Goal: Task Accomplishment & Management: Manage account settings

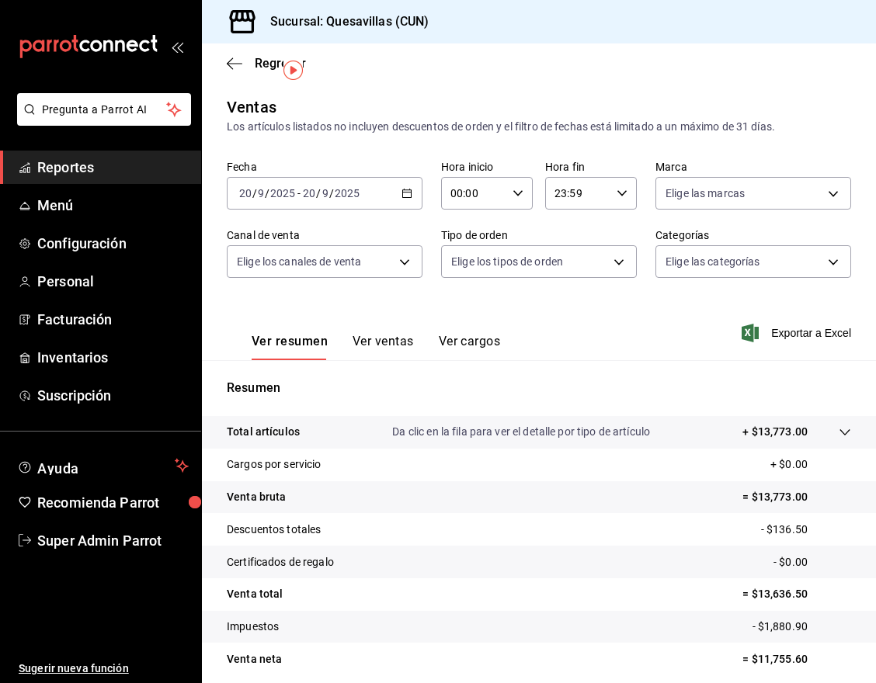
scroll to position [61, 0]
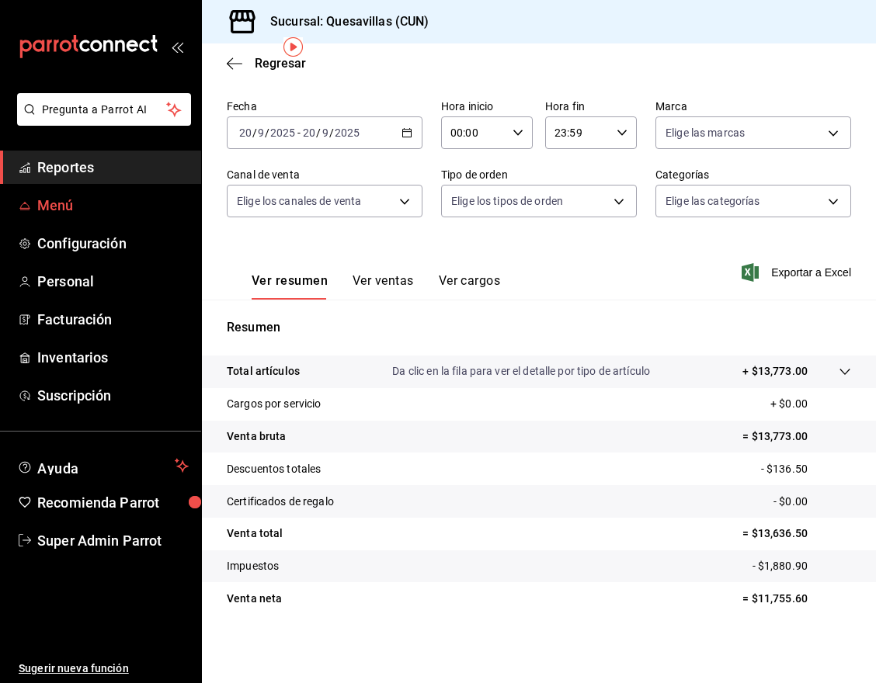
click at [85, 207] on span "Menú" at bounding box center [112, 205] width 151 height 21
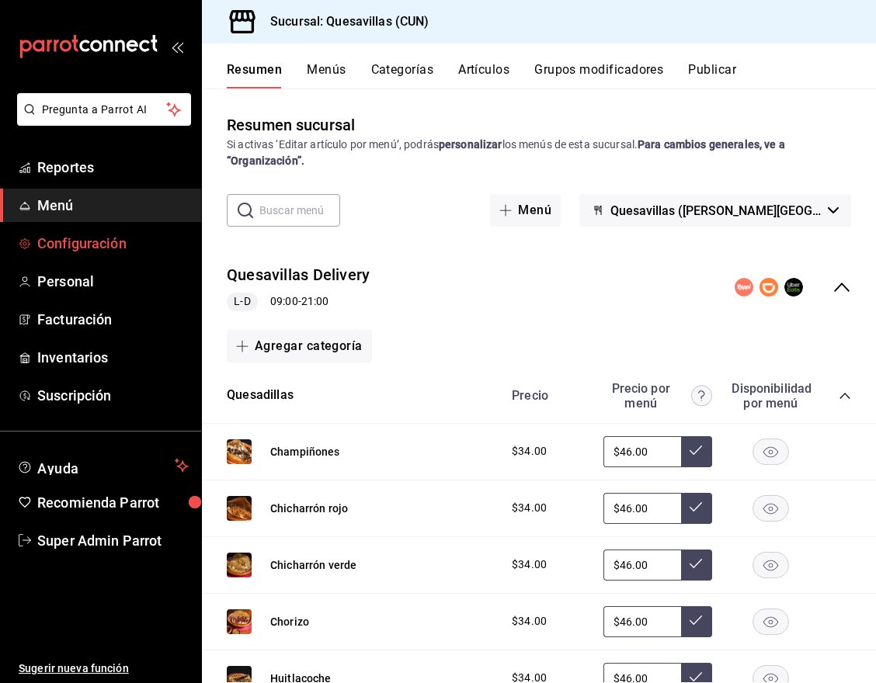
click at [71, 251] on span "Configuración" at bounding box center [112, 243] width 151 height 21
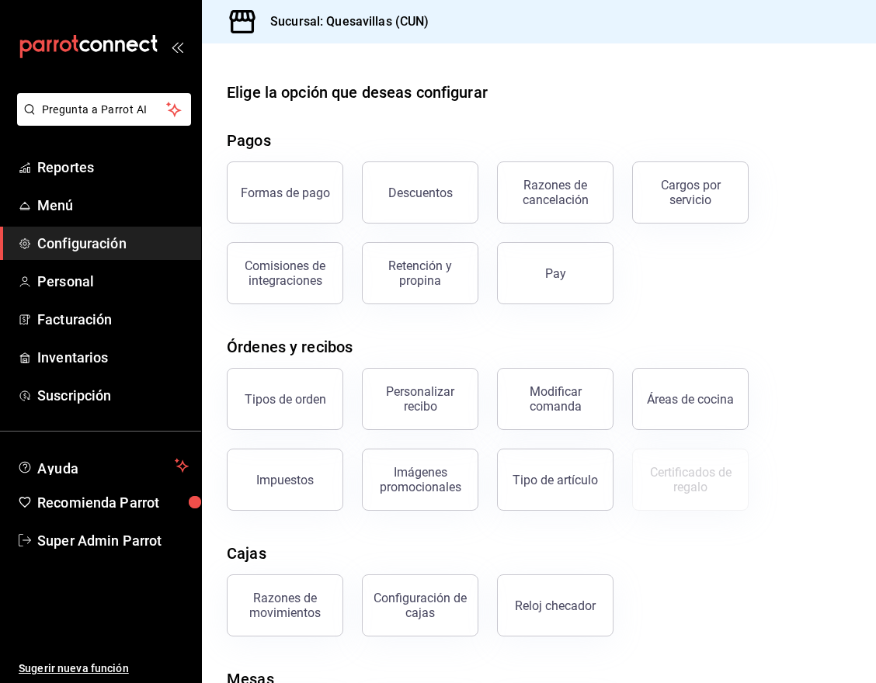
click at [560, 400] on div "Modificar comanda" at bounding box center [555, 399] width 96 height 30
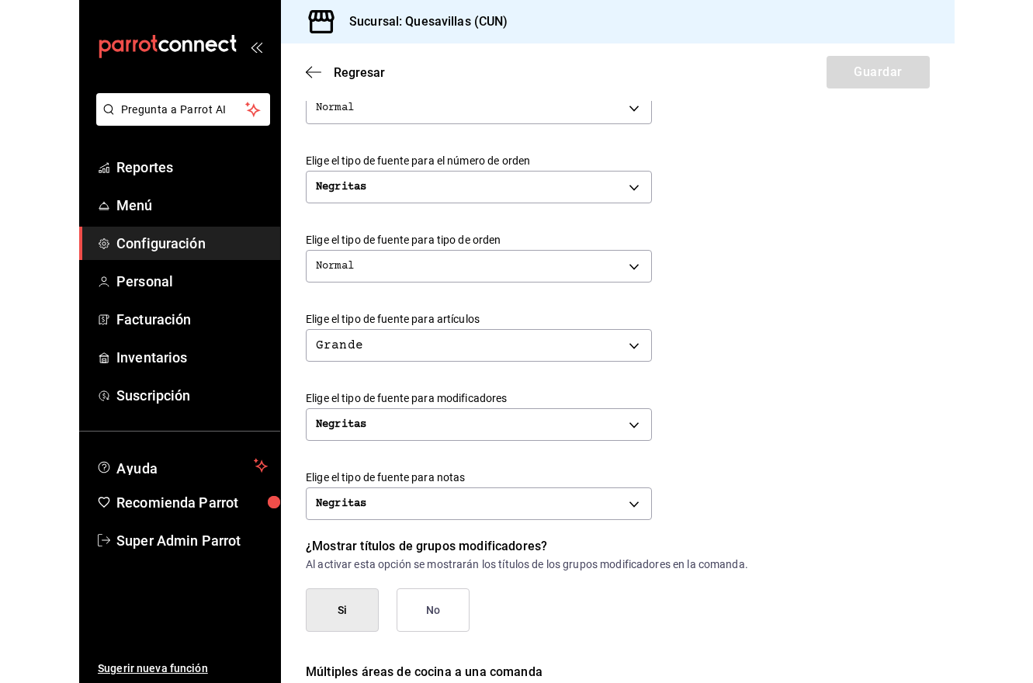
scroll to position [557, 0]
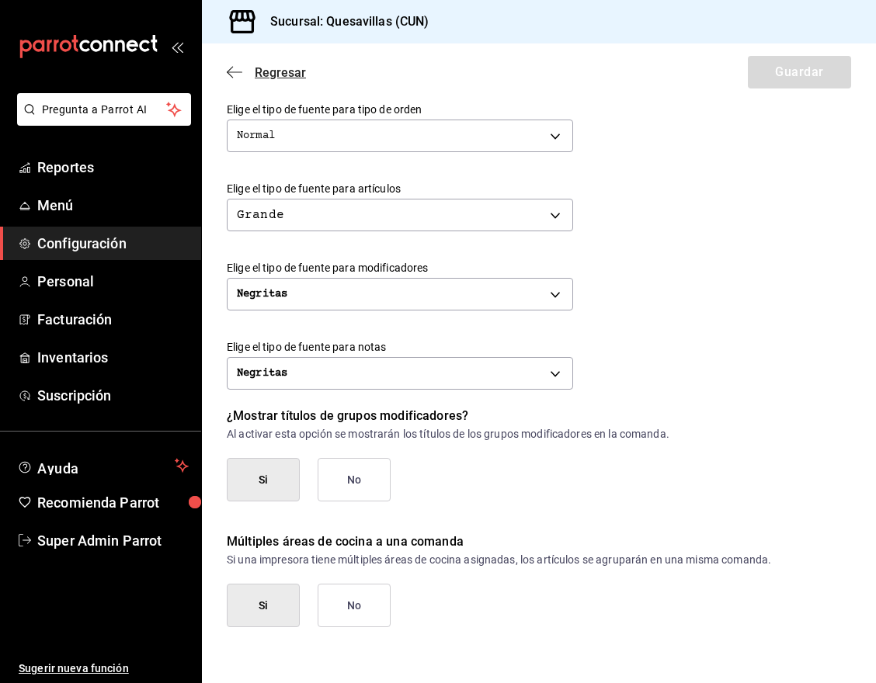
click at [227, 68] on icon "button" at bounding box center [235, 72] width 16 height 14
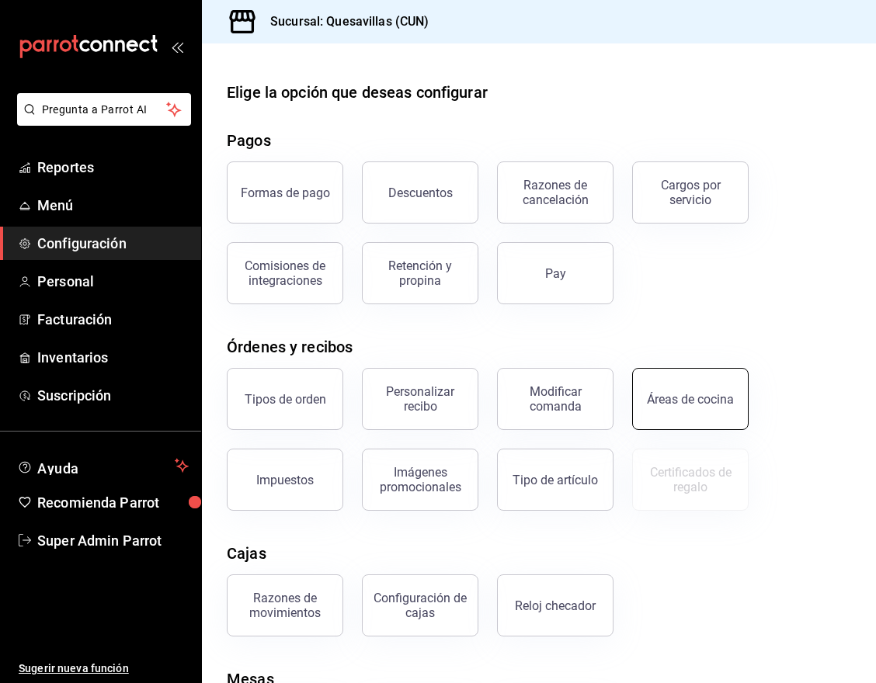
click at [670, 403] on div "Áreas de cocina" at bounding box center [690, 399] width 87 height 15
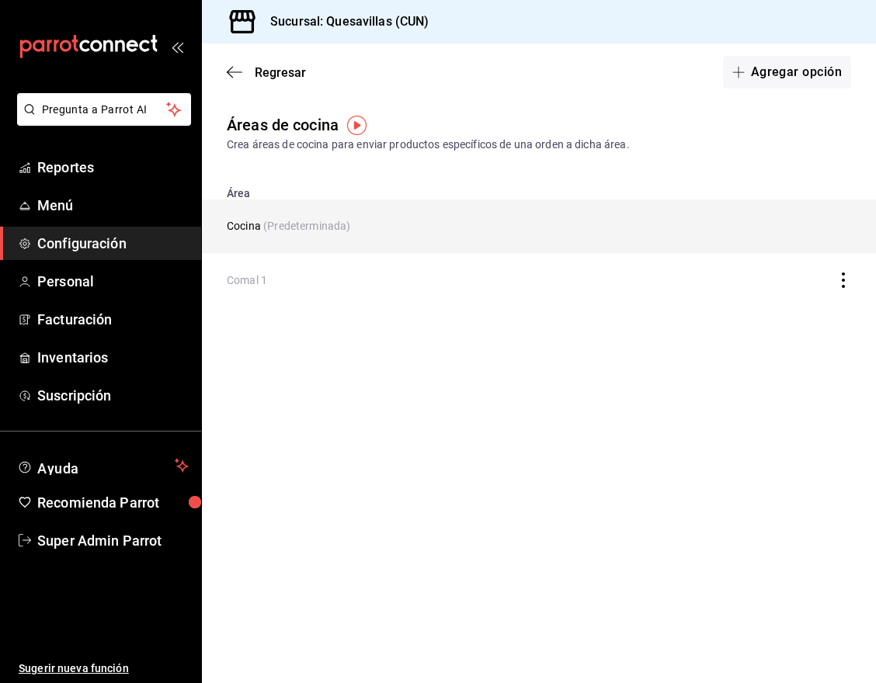
click at [406, 225] on td "Cocina (Predeterminada)" at bounding box center [451, 227] width 498 height 54
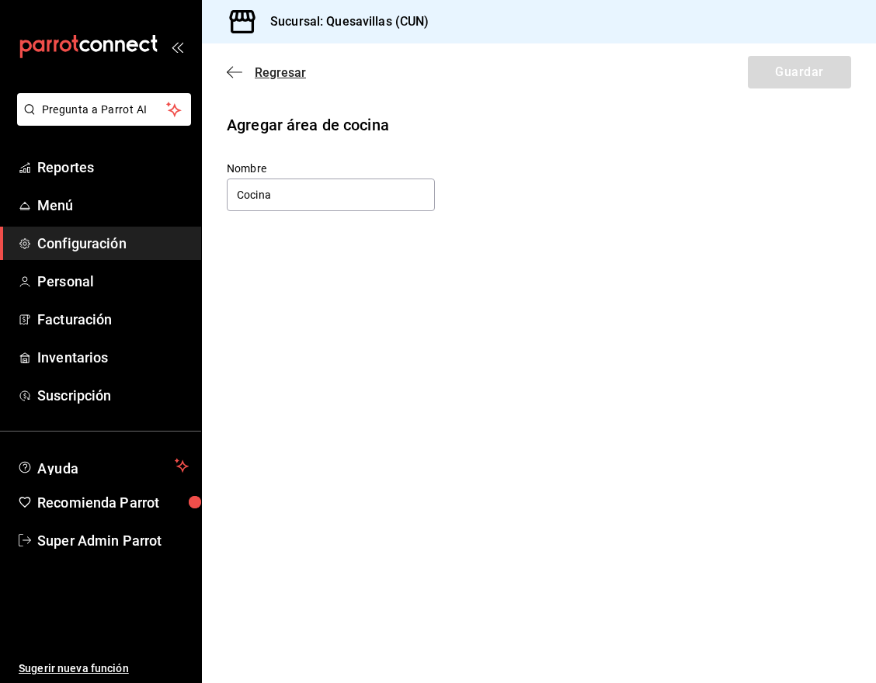
click at [248, 75] on span "Regresar" at bounding box center [266, 72] width 79 height 15
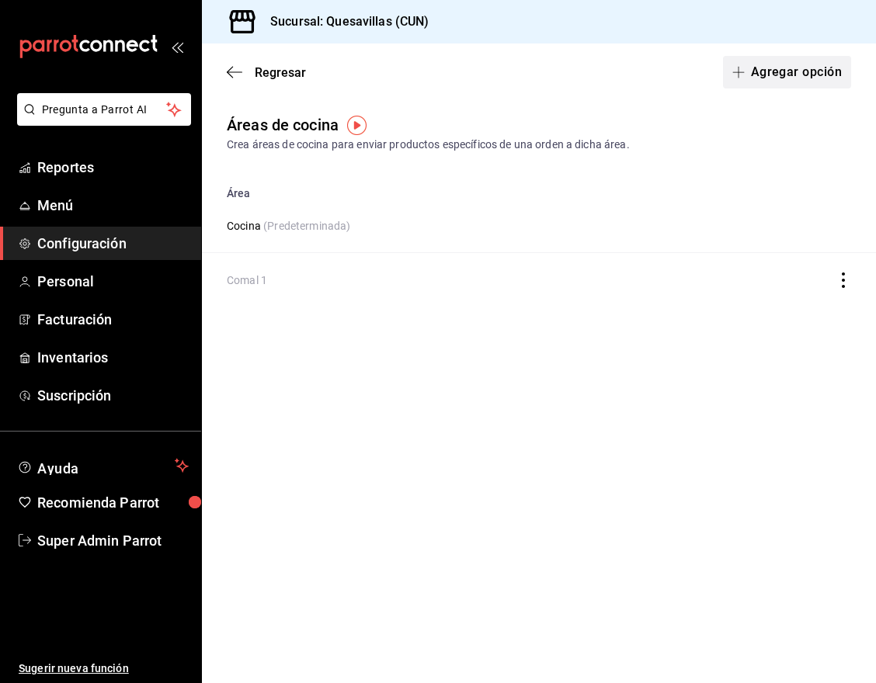
click at [776, 79] on button "Agregar opción" at bounding box center [787, 72] width 128 height 33
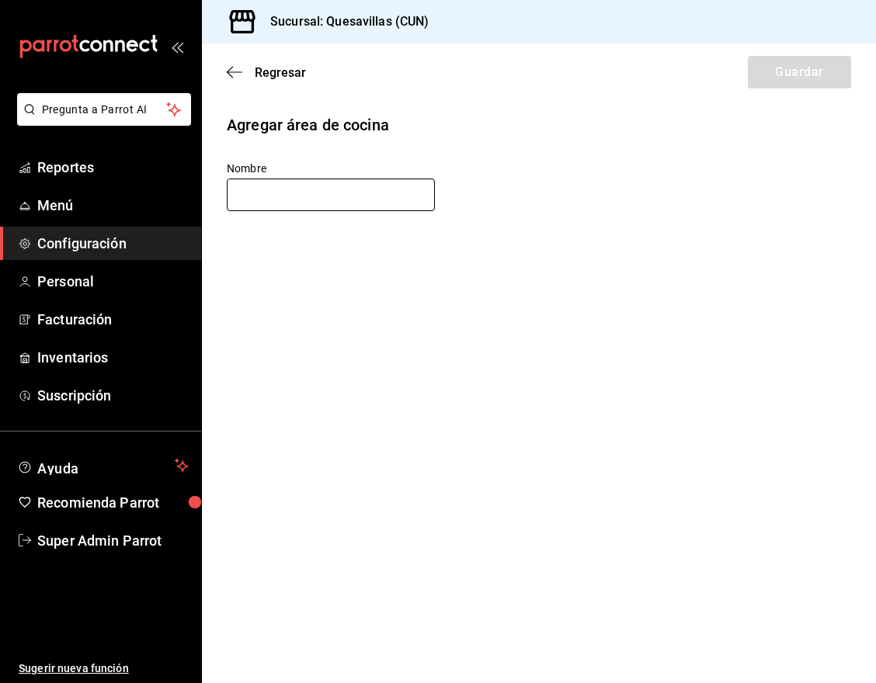
click at [287, 193] on input "text" at bounding box center [331, 195] width 208 height 33
type input "Caja"
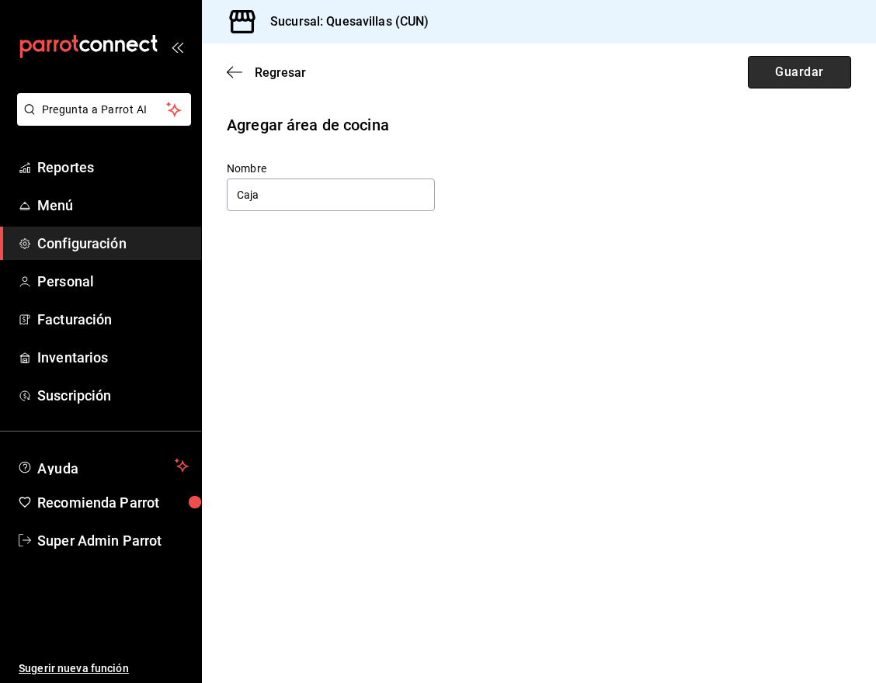
click at [766, 61] on button "Guardar" at bounding box center [799, 72] width 103 height 33
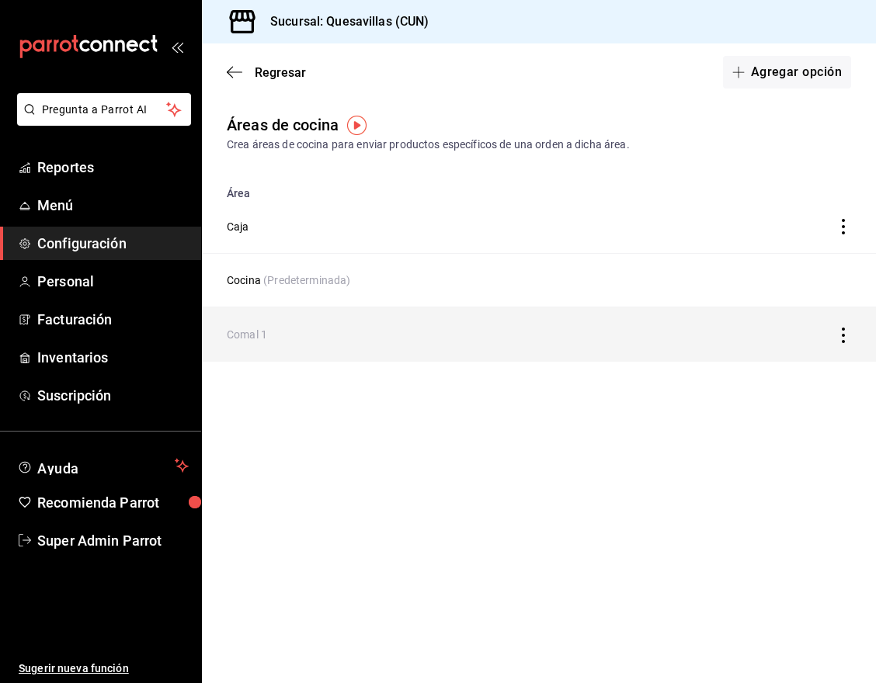
click at [843, 335] on icon "discountsTable" at bounding box center [843, 336] width 3 height 16
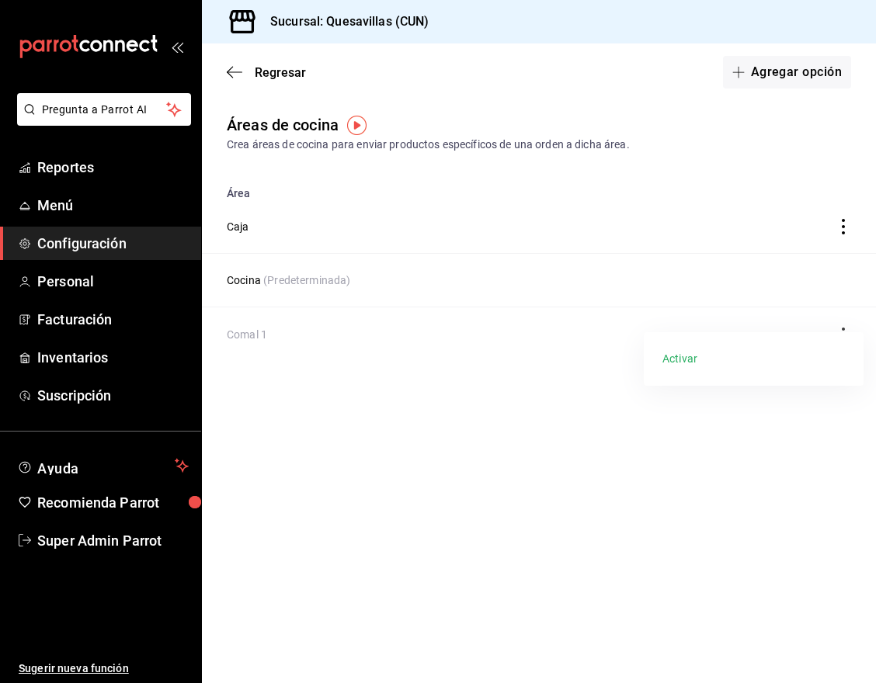
click at [453, 382] on div at bounding box center [438, 341] width 876 height 683
click at [233, 73] on icon "button" at bounding box center [235, 72] width 16 height 14
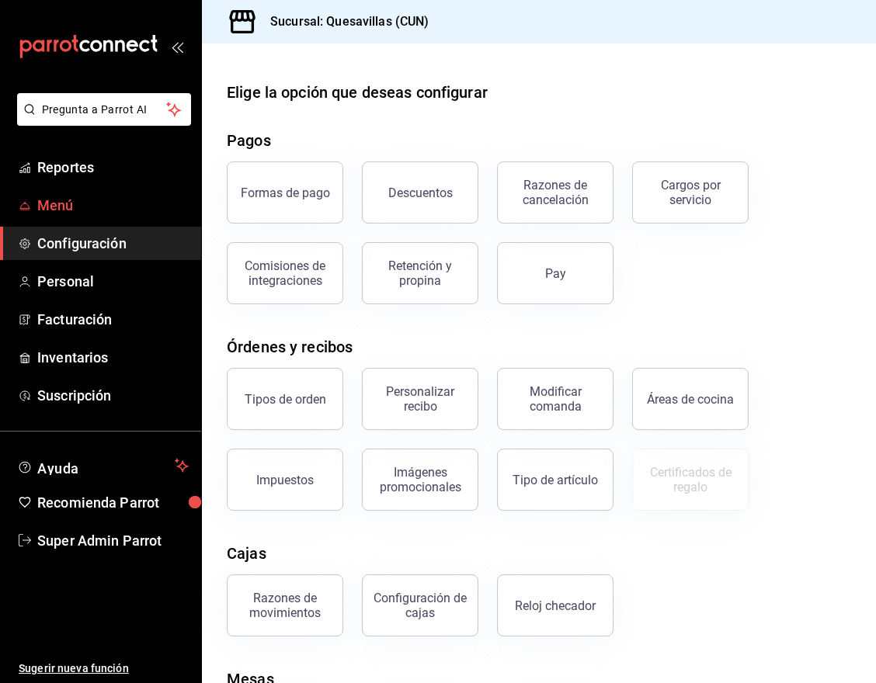
click at [74, 210] on span "Menú" at bounding box center [112, 205] width 151 height 21
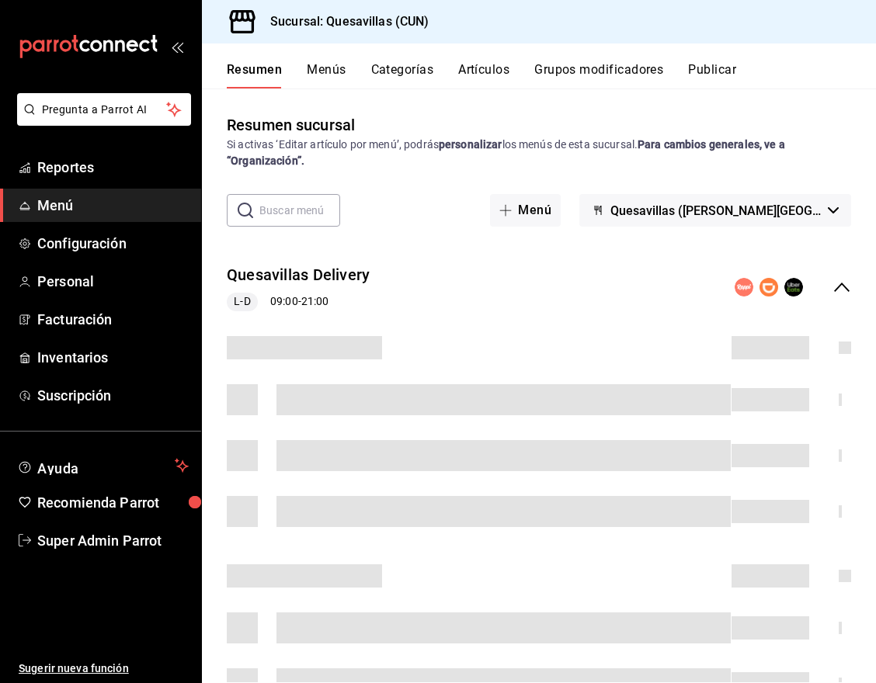
click at [396, 74] on button "Categorías" at bounding box center [402, 75] width 63 height 26
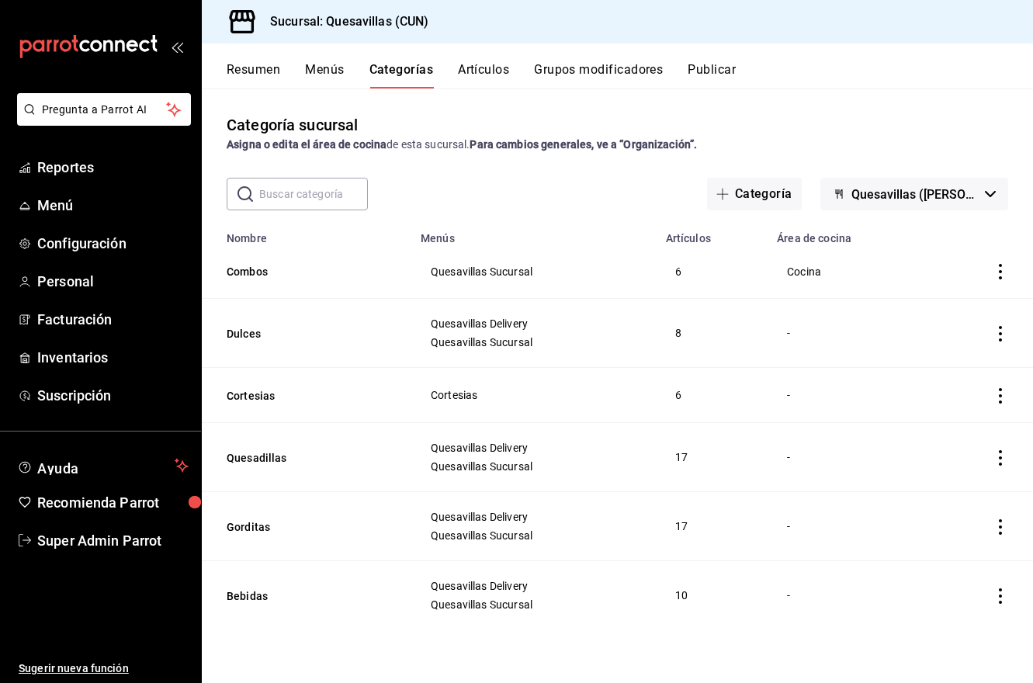
click at [875, 332] on icon "actions" at bounding box center [1001, 334] width 16 height 16
click at [875, 366] on span "Editar" at bounding box center [954, 369] width 40 height 16
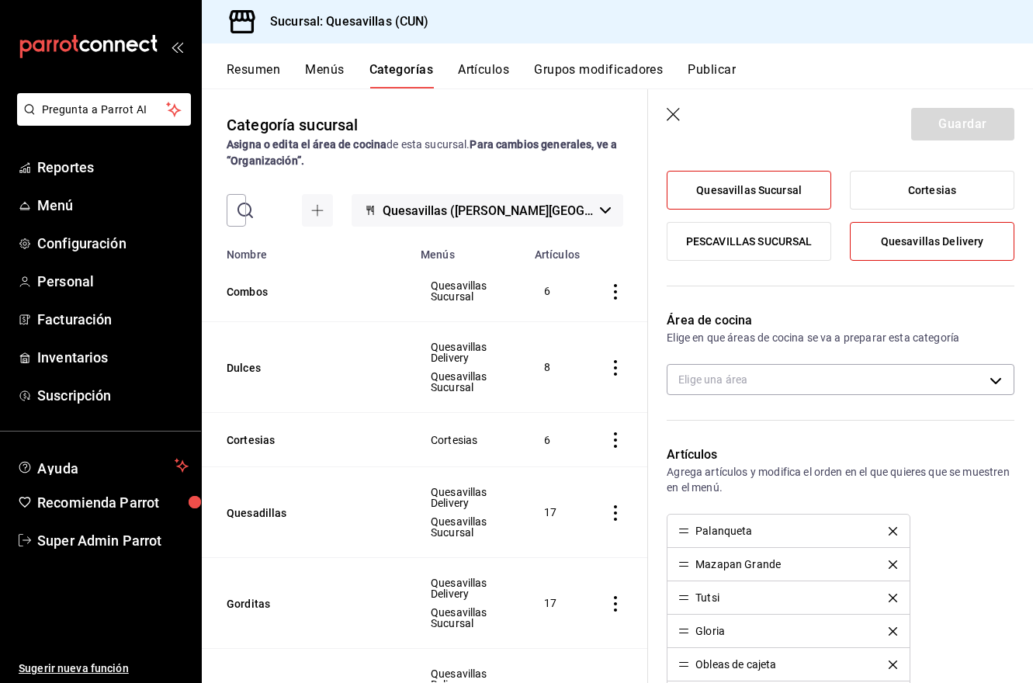
scroll to position [156, 0]
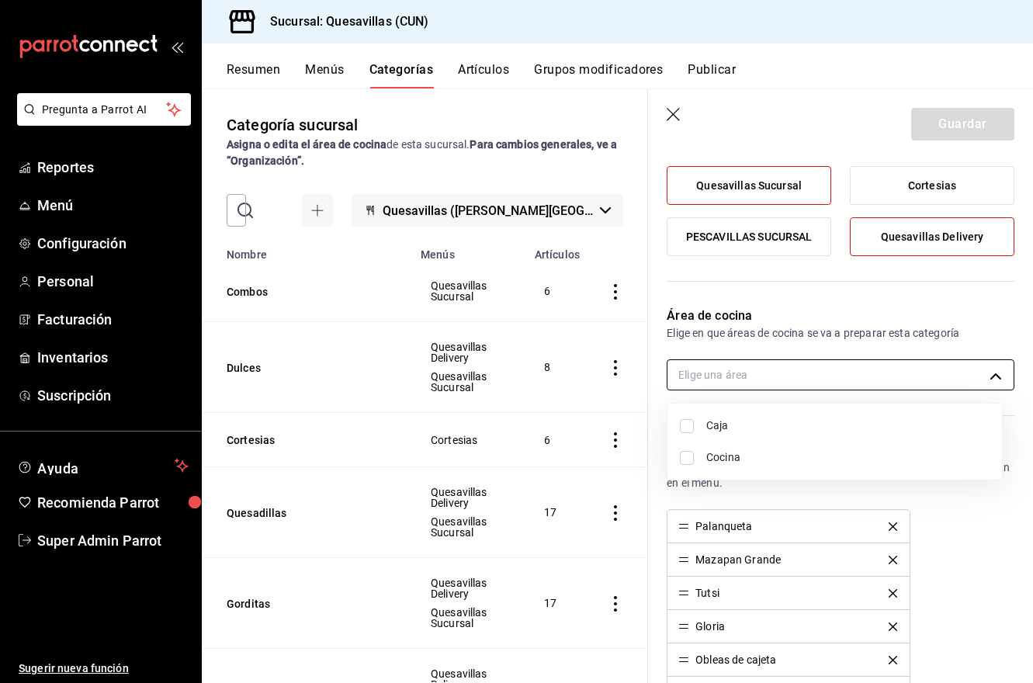
click at [785, 373] on body "Pregunta a Parrot AI Reportes Menú Configuración Personal Facturación Inventari…" at bounding box center [516, 341] width 1033 height 683
click at [737, 458] on span "Cocina" at bounding box center [847, 458] width 283 height 16
type input "77ba5bfa-d1fb-4ff3-9a05-69a50268770b"
checkbox input "true"
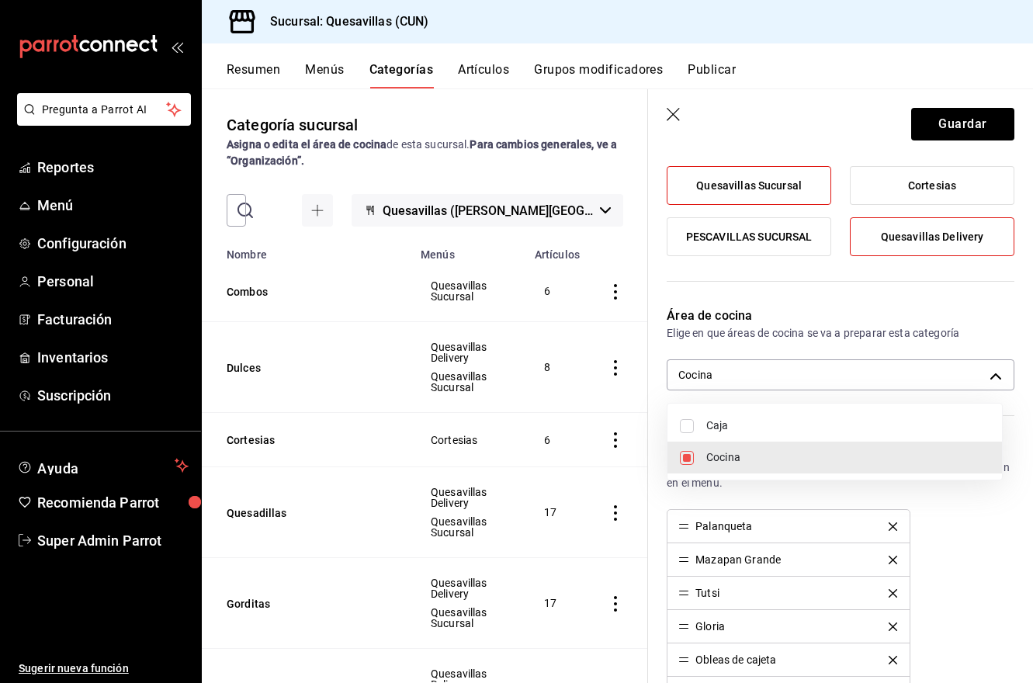
click at [875, 129] on div at bounding box center [516, 341] width 1033 height 683
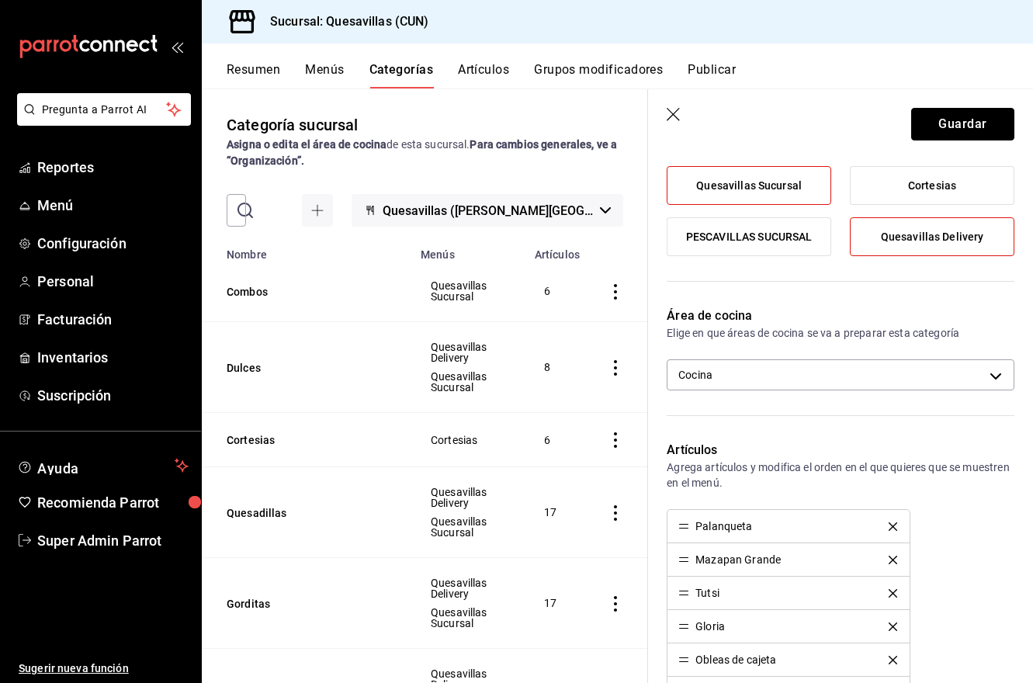
click at [875, 129] on button "Guardar" at bounding box center [962, 124] width 103 height 33
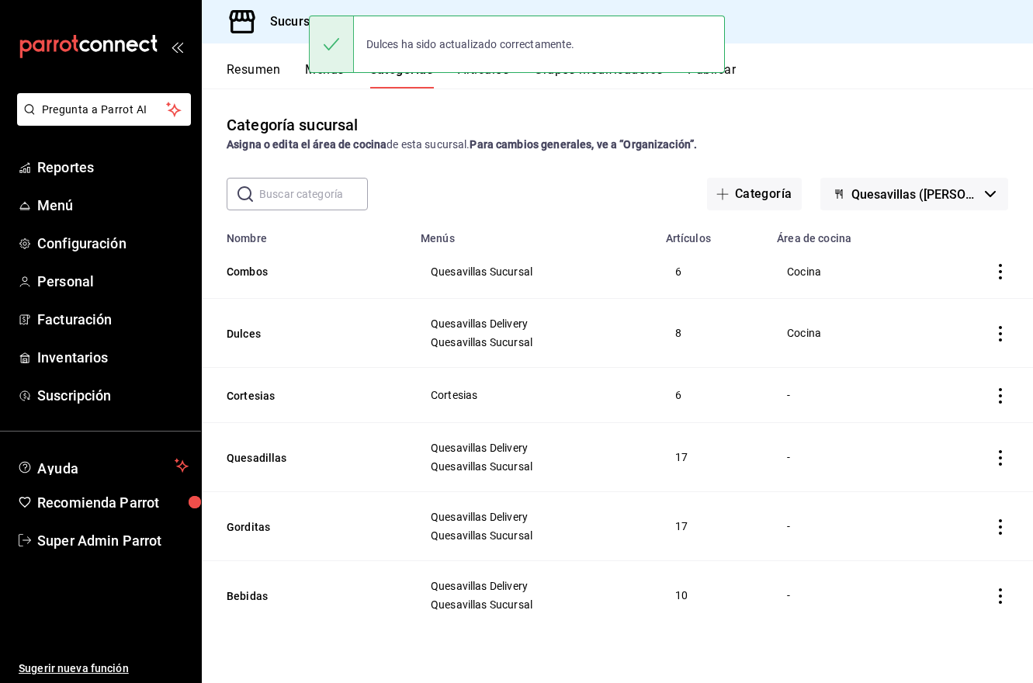
click at [875, 382] on td "-" at bounding box center [849, 395] width 162 height 55
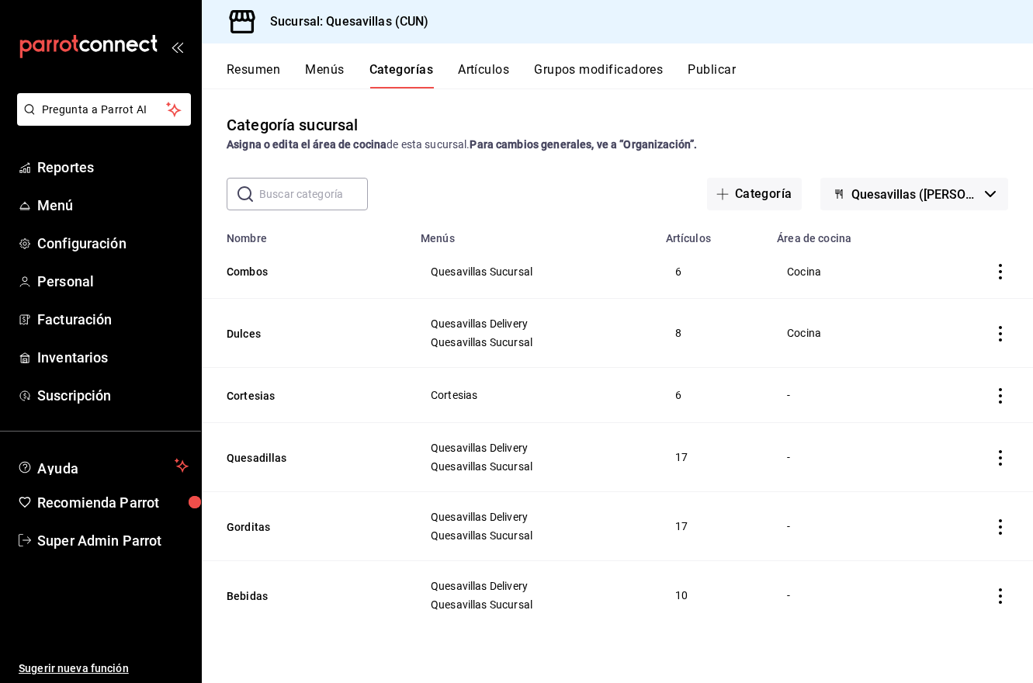
click at [875, 403] on icon "actions" at bounding box center [1000, 396] width 3 height 16
click at [875, 432] on span "Editar" at bounding box center [954, 431] width 40 height 16
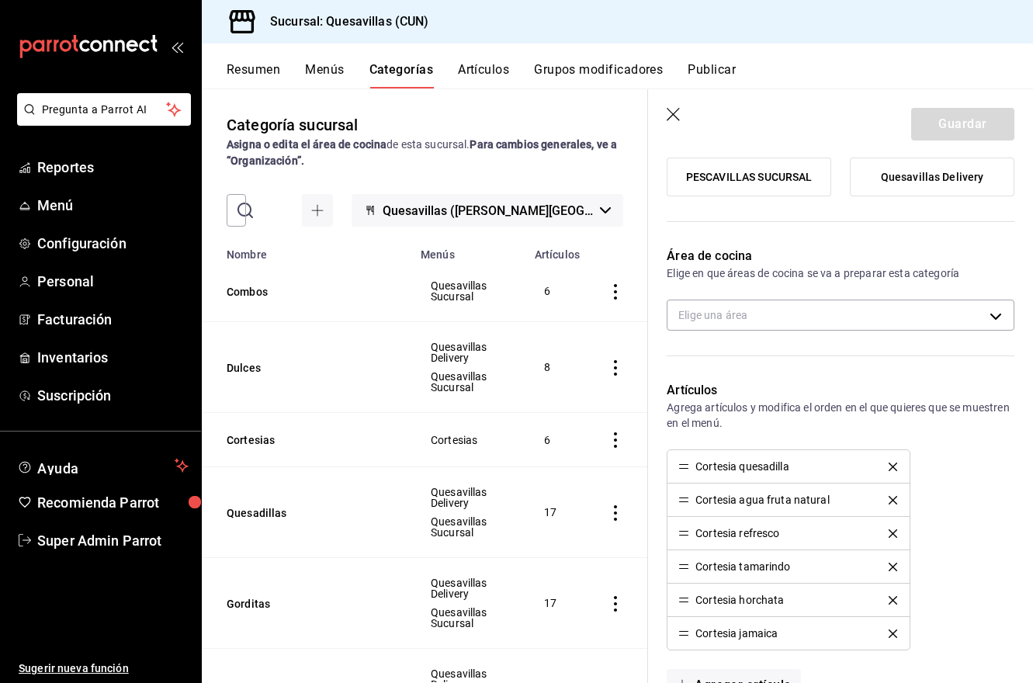
scroll to position [233, 0]
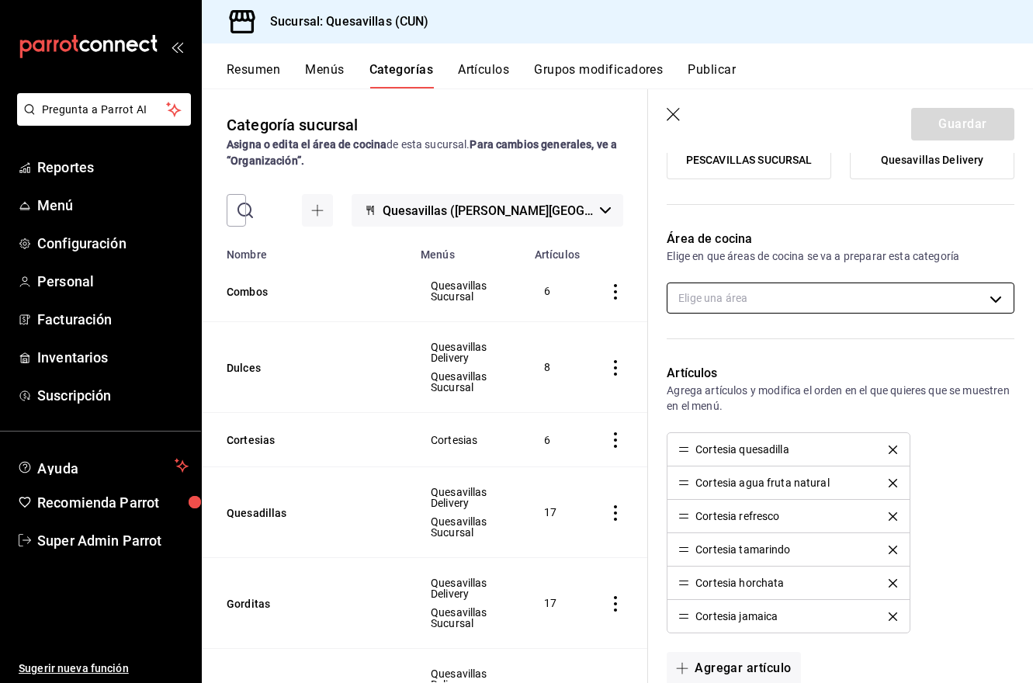
click at [757, 309] on body "Pregunta a Parrot AI Reportes Menú Configuración Personal Facturación Inventari…" at bounding box center [516, 341] width 1033 height 683
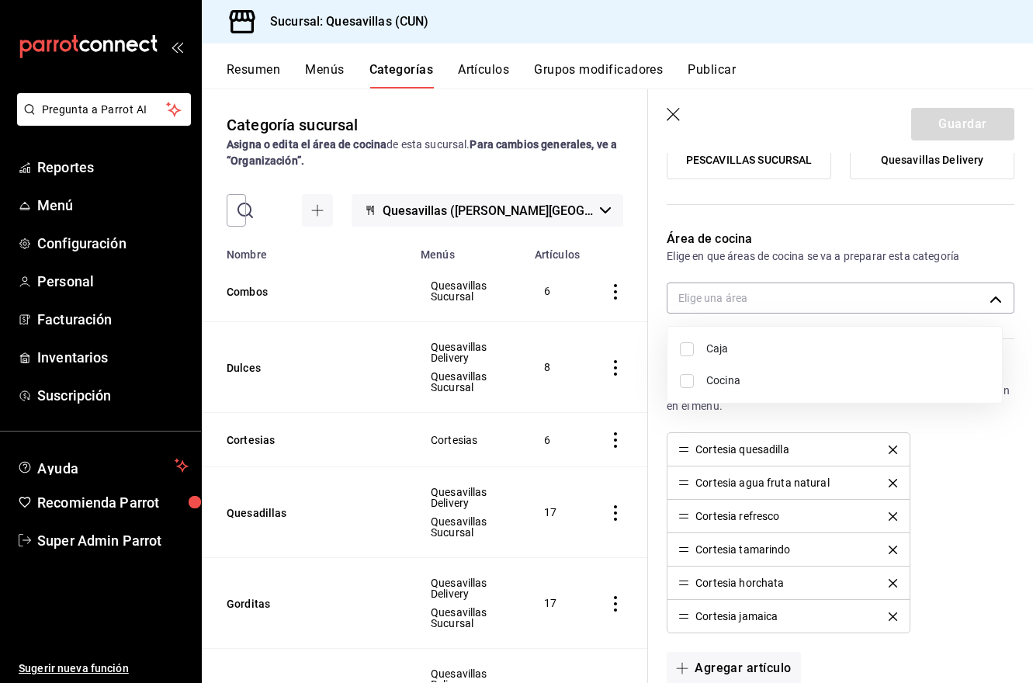
click at [746, 380] on span "Cocina" at bounding box center [847, 381] width 283 height 16
type input "77ba5bfa-d1fb-4ff3-9a05-69a50268770b"
checkbox input "true"
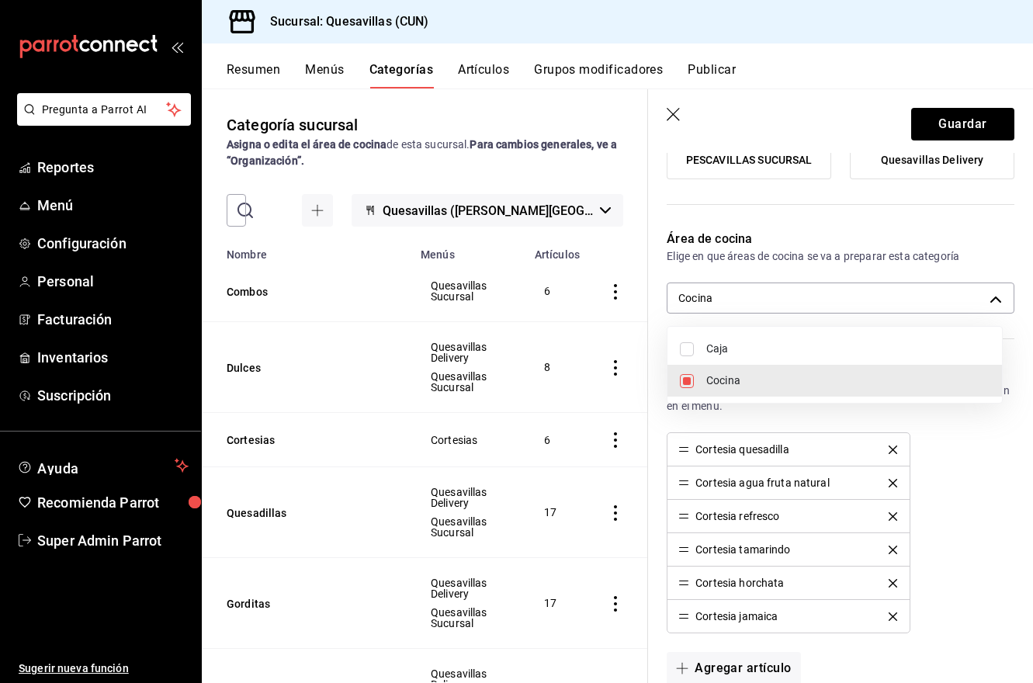
click at [875, 121] on div at bounding box center [516, 341] width 1033 height 683
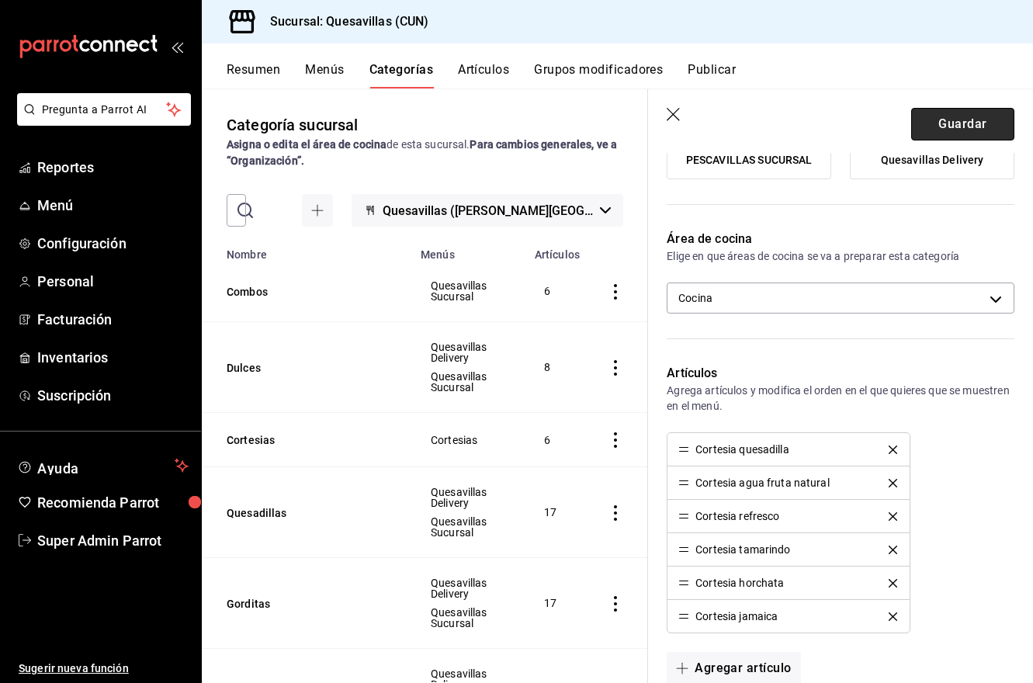
click at [875, 128] on button "Guardar" at bounding box center [962, 124] width 103 height 33
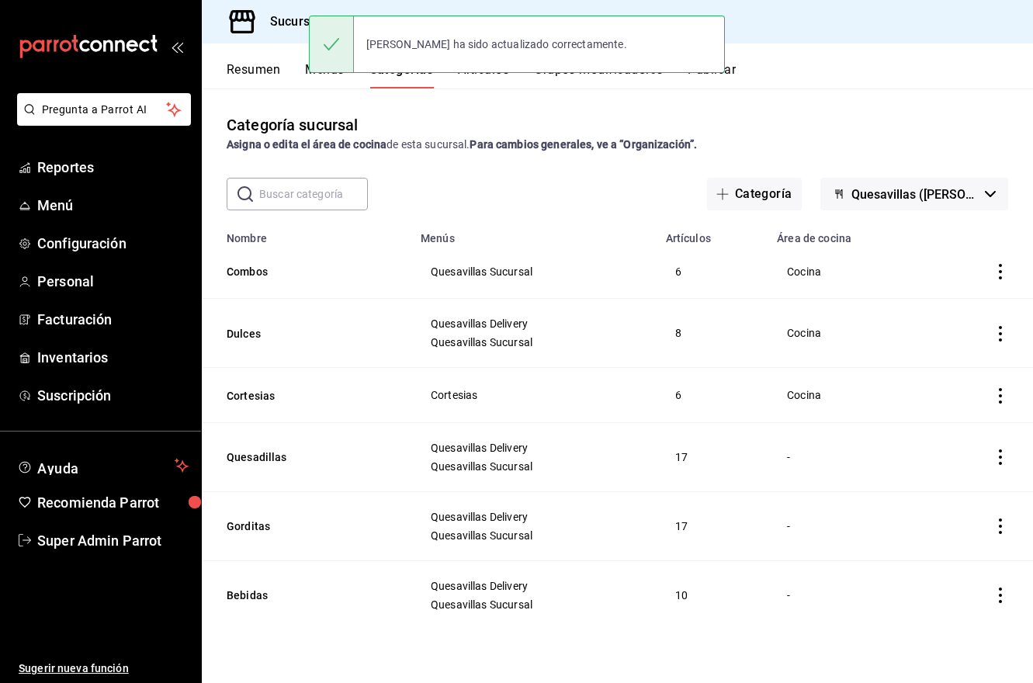
click at [875, 458] on icon "actions" at bounding box center [1001, 458] width 16 height 16
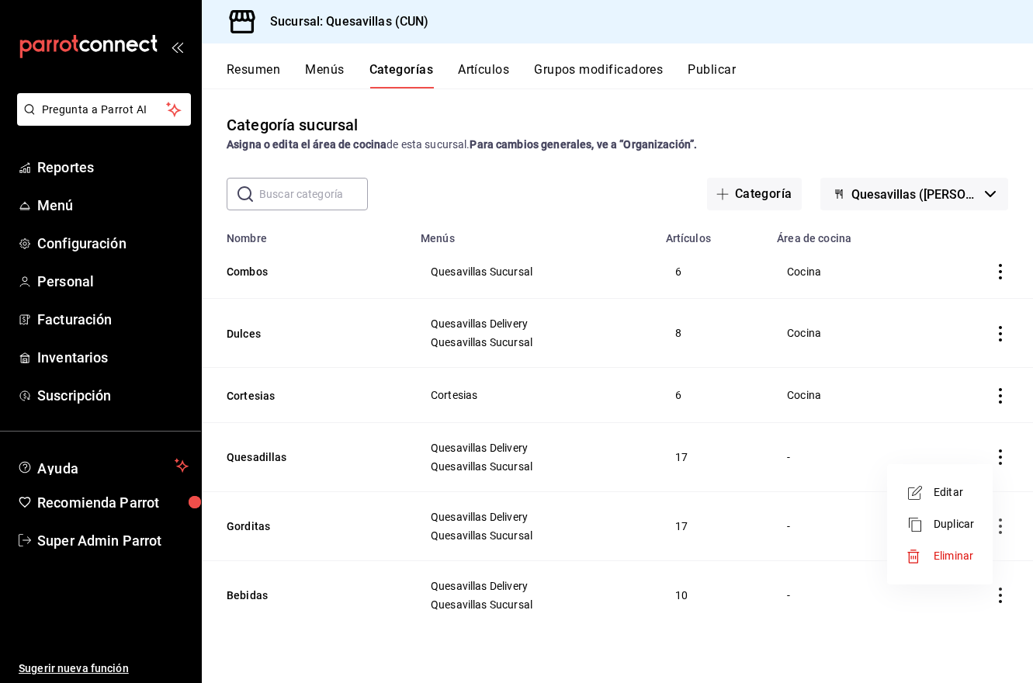
click at [875, 493] on span "Editar" at bounding box center [954, 492] width 40 height 16
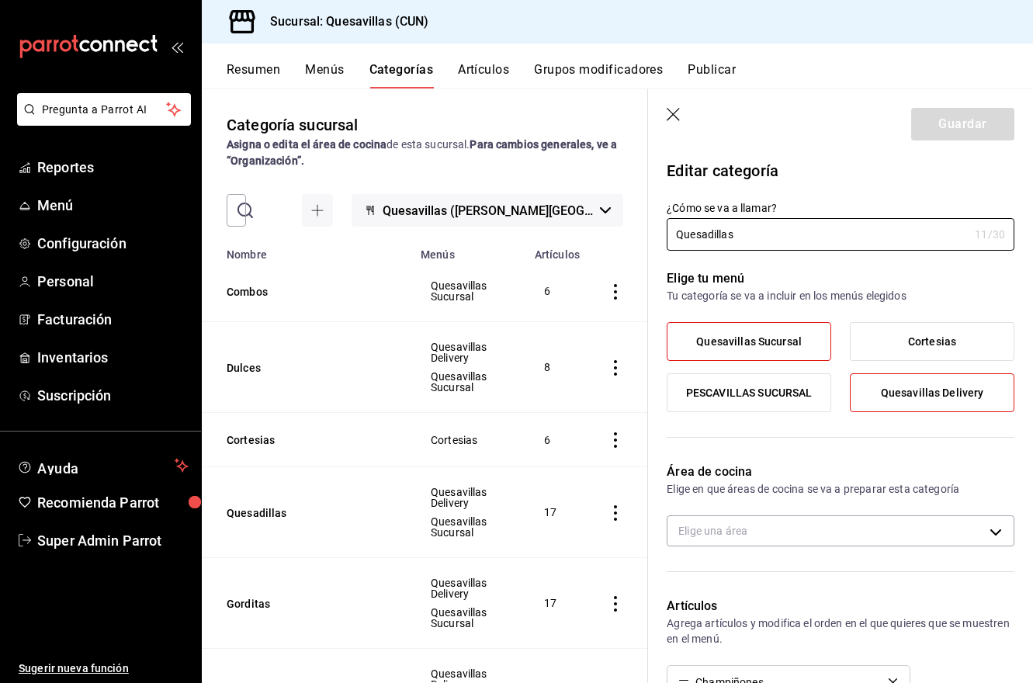
click at [875, 513] on div "Área de cocina Elige en que áreas de cocina se va a preparar esta categoría Eli…" at bounding box center [831, 511] width 366 height 134
click at [875, 537] on body "Pregunta a Parrot AI Reportes Menú Configuración Personal Facturación Inventari…" at bounding box center [516, 341] width 1033 height 683
click at [738, 609] on span "Cocina" at bounding box center [847, 614] width 283 height 16
type input "77ba5bfa-d1fb-4ff3-9a05-69a50268770b"
checkbox input "true"
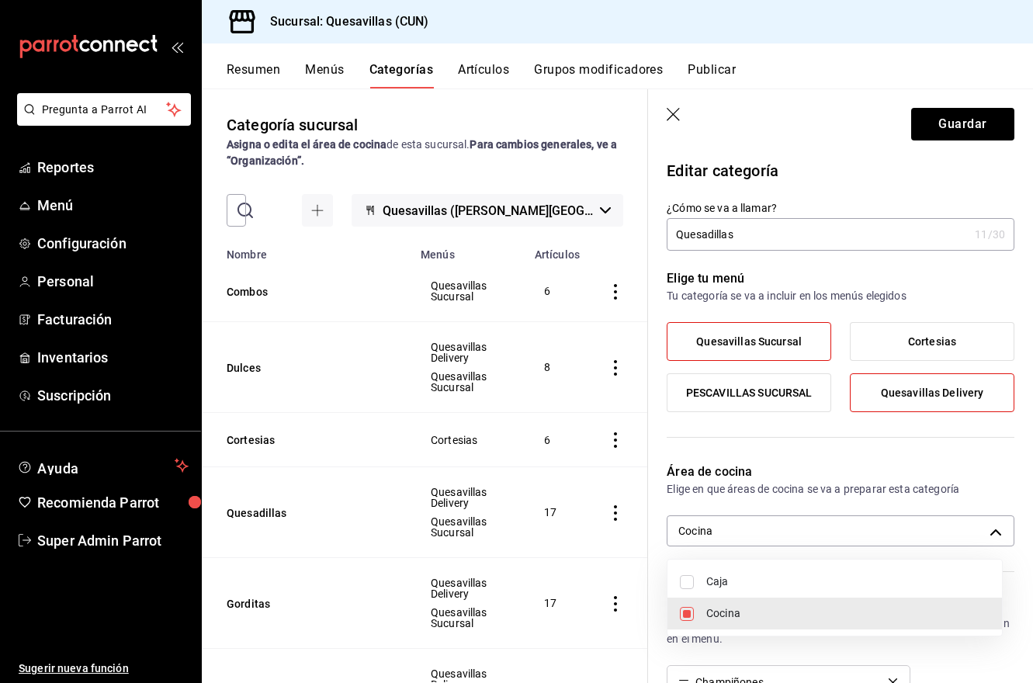
click at [875, 123] on div at bounding box center [516, 341] width 1033 height 683
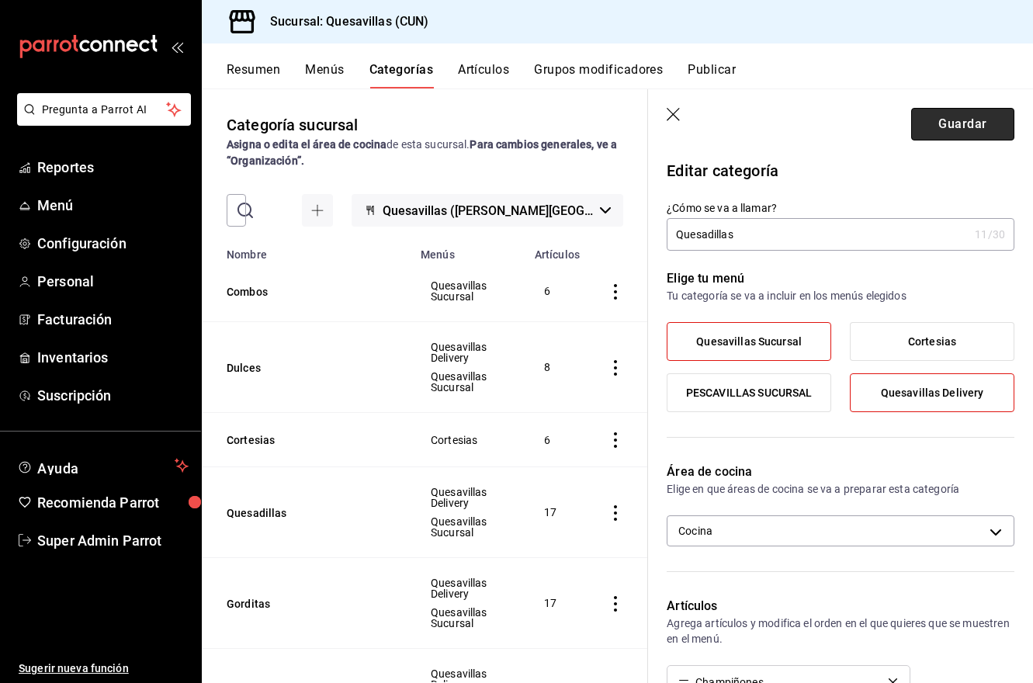
click at [875, 126] on button "Guardar" at bounding box center [962, 124] width 103 height 33
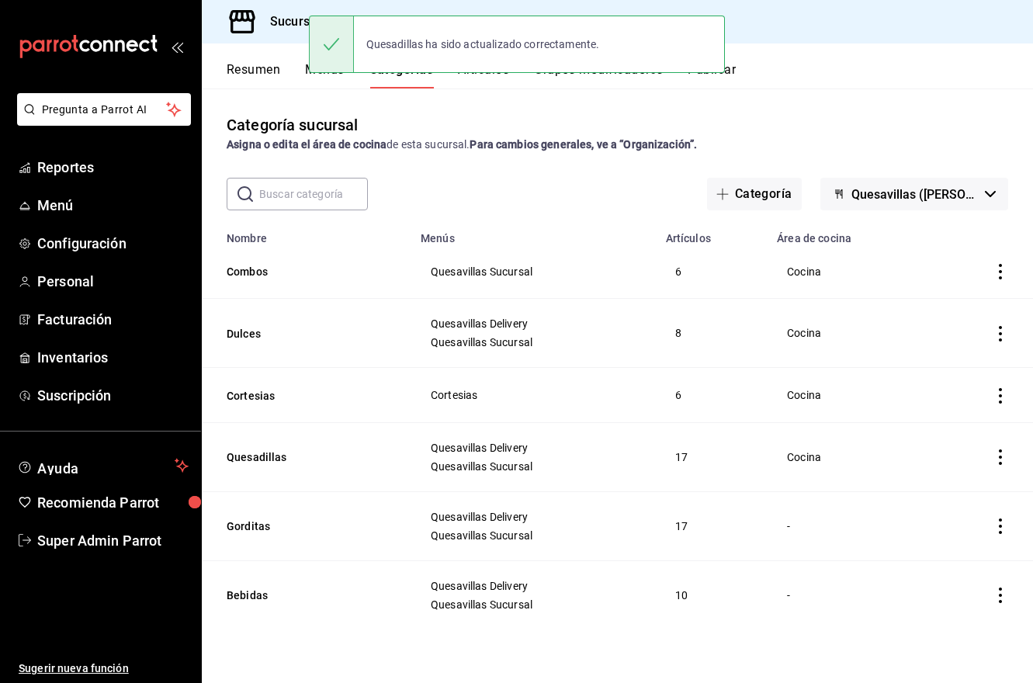
click at [875, 524] on icon "actions" at bounding box center [1000, 527] width 3 height 16
click at [875, 566] on span "Editar" at bounding box center [954, 562] width 40 height 16
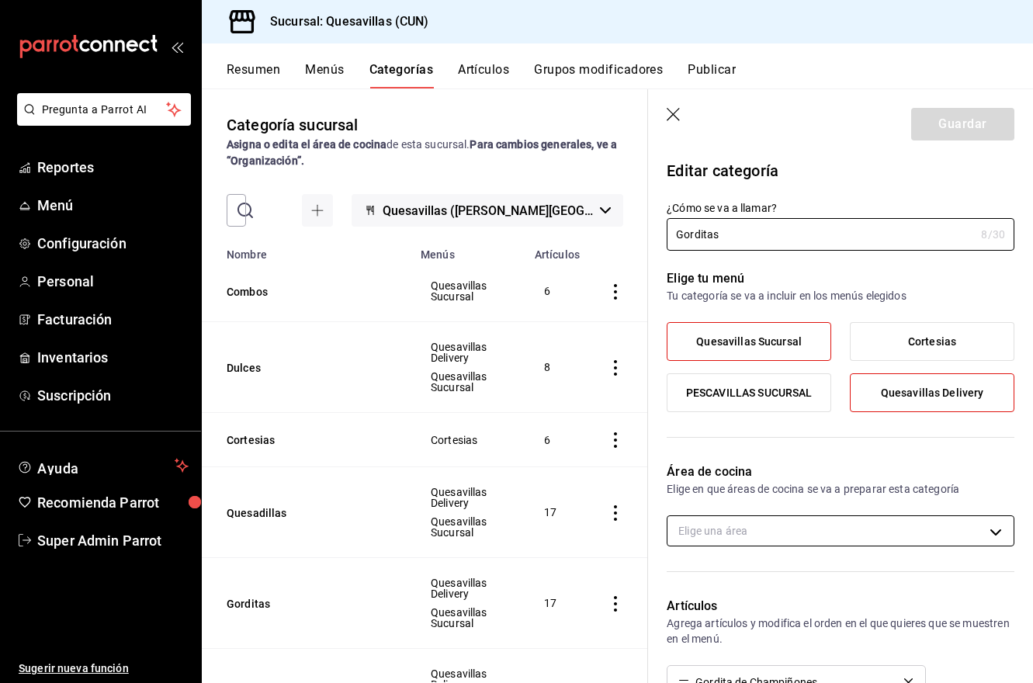
click at [792, 531] on body "Pregunta a Parrot AI Reportes Menú Configuración Personal Facturación Inventari…" at bounding box center [516, 341] width 1033 height 683
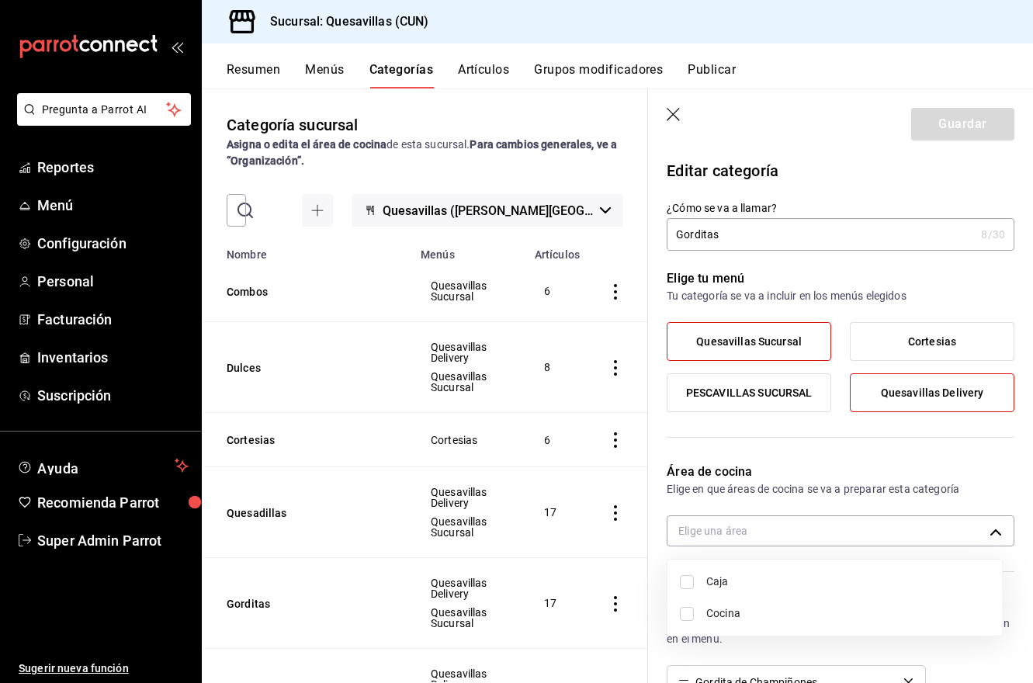
click at [722, 614] on span "Cocina" at bounding box center [847, 614] width 283 height 16
type input "77ba5bfa-d1fb-4ff3-9a05-69a50268770b"
checkbox input "true"
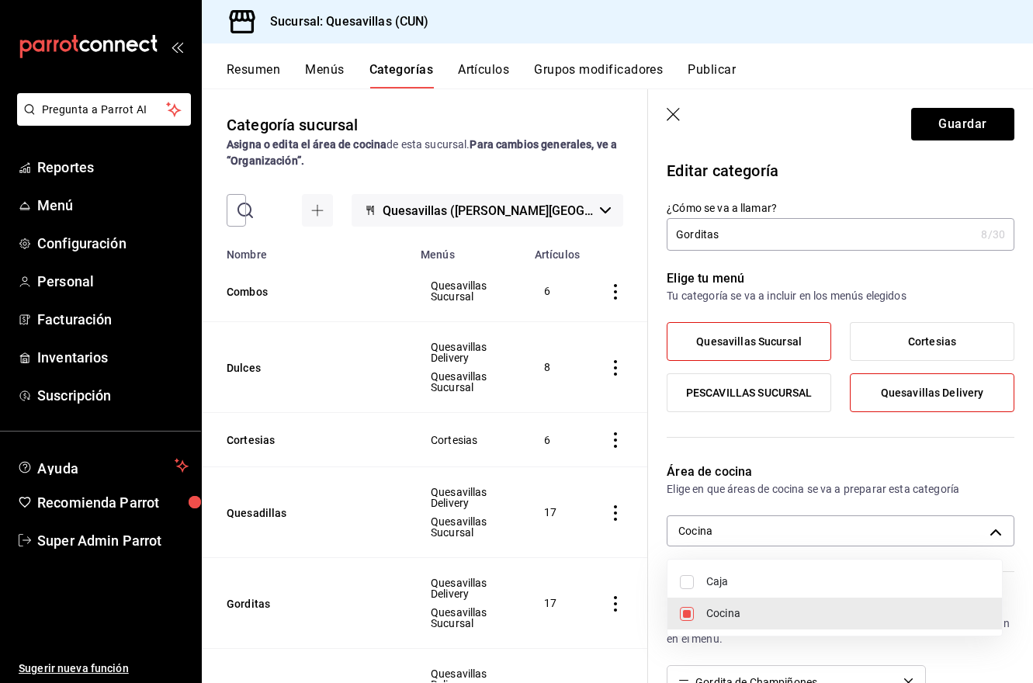
click at [875, 125] on div at bounding box center [516, 341] width 1033 height 683
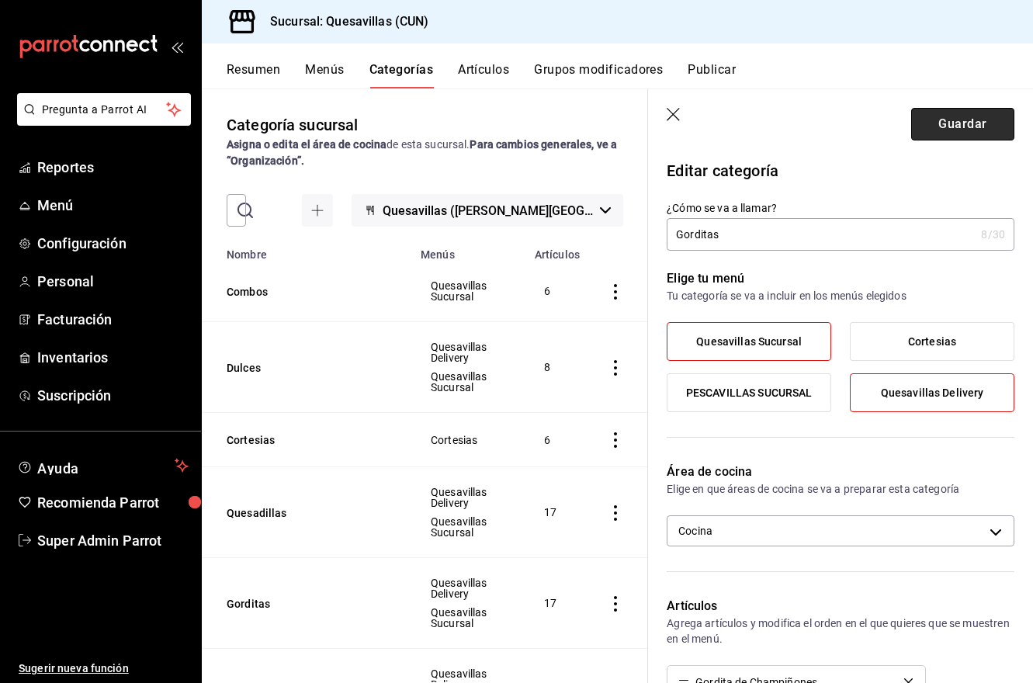
click at [875, 132] on button "Guardar" at bounding box center [962, 124] width 103 height 33
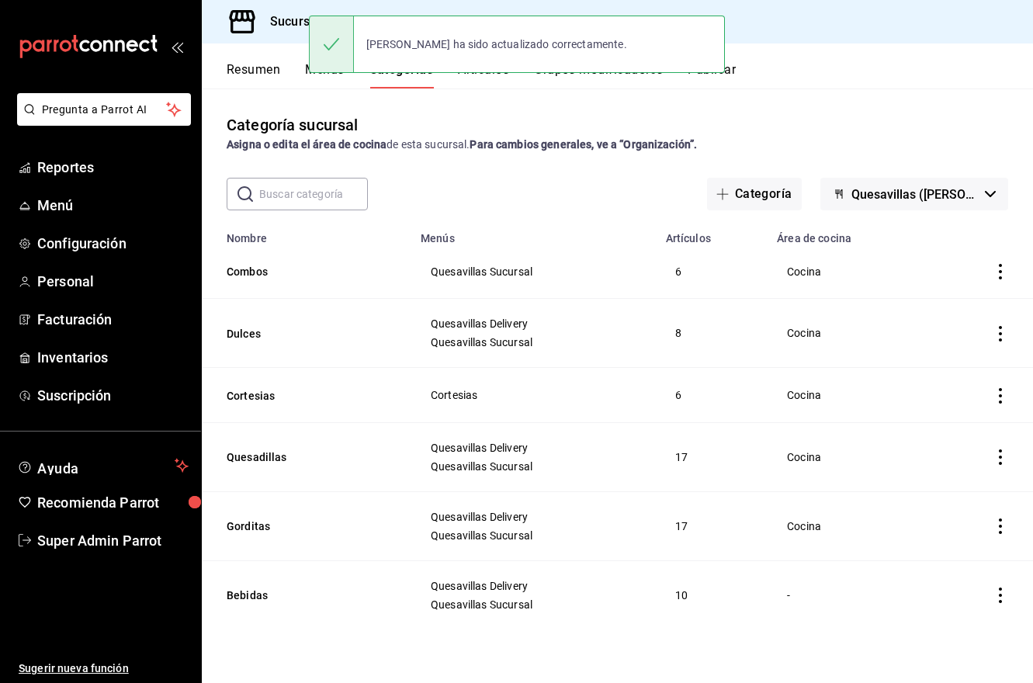
click at [875, 599] on icon "actions" at bounding box center [1001, 596] width 16 height 16
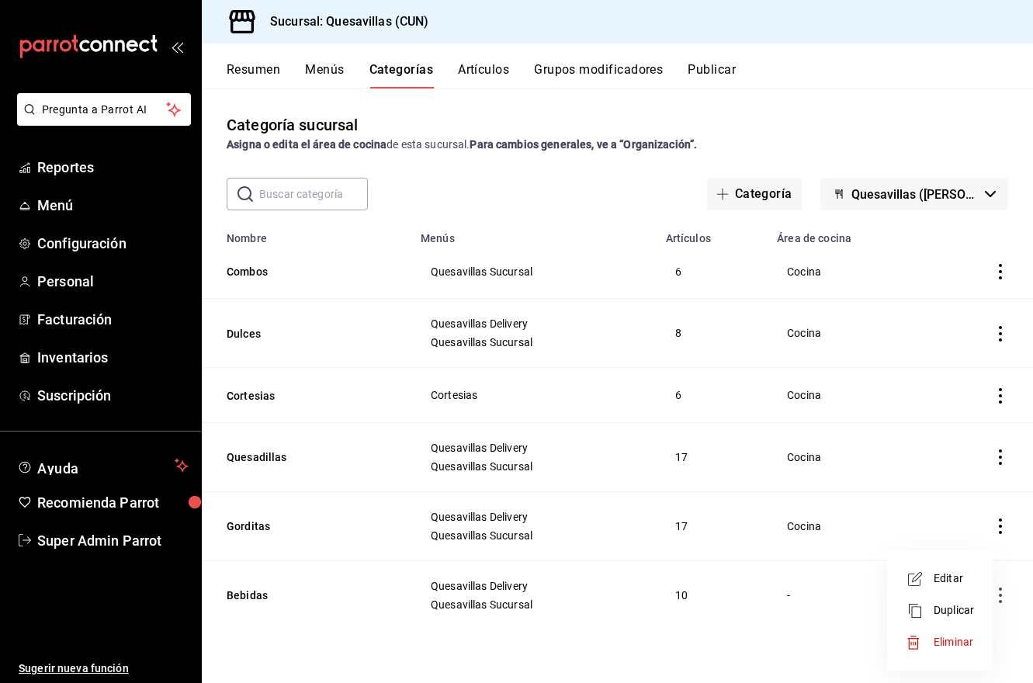
click at [875, 579] on span "Editar" at bounding box center [954, 579] width 40 height 16
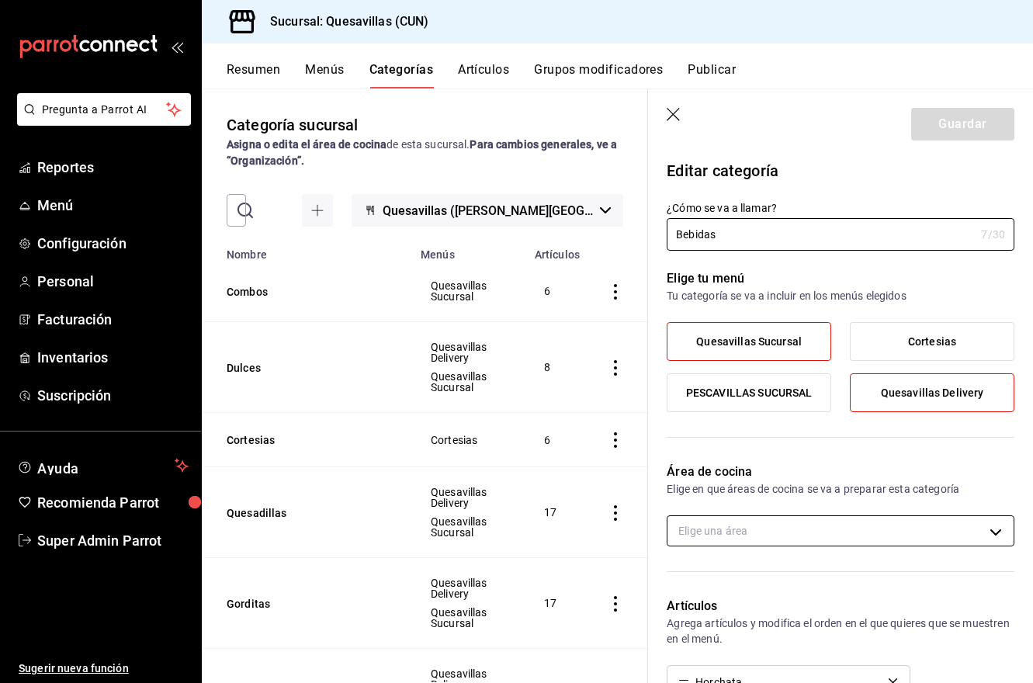
click at [800, 532] on body "Pregunta a Parrot AI Reportes Menú Configuración Personal Facturación Inventari…" at bounding box center [516, 341] width 1033 height 683
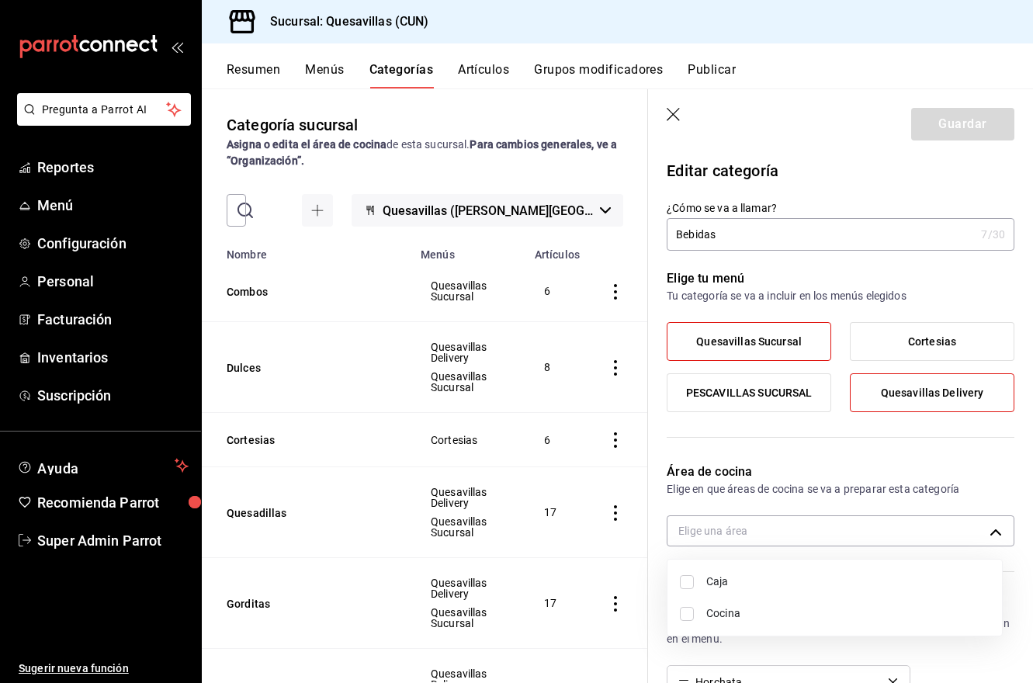
click at [738, 617] on span "Cocina" at bounding box center [847, 614] width 283 height 16
type input "77ba5bfa-d1fb-4ff3-9a05-69a50268770b"
checkbox input "true"
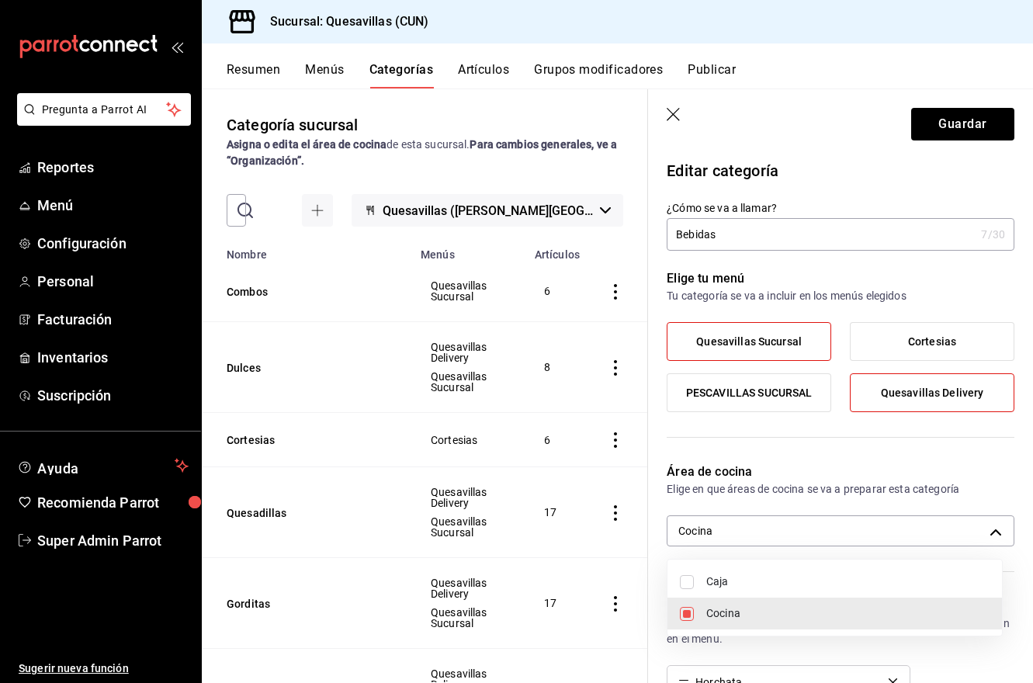
click at [875, 109] on div at bounding box center [516, 341] width 1033 height 683
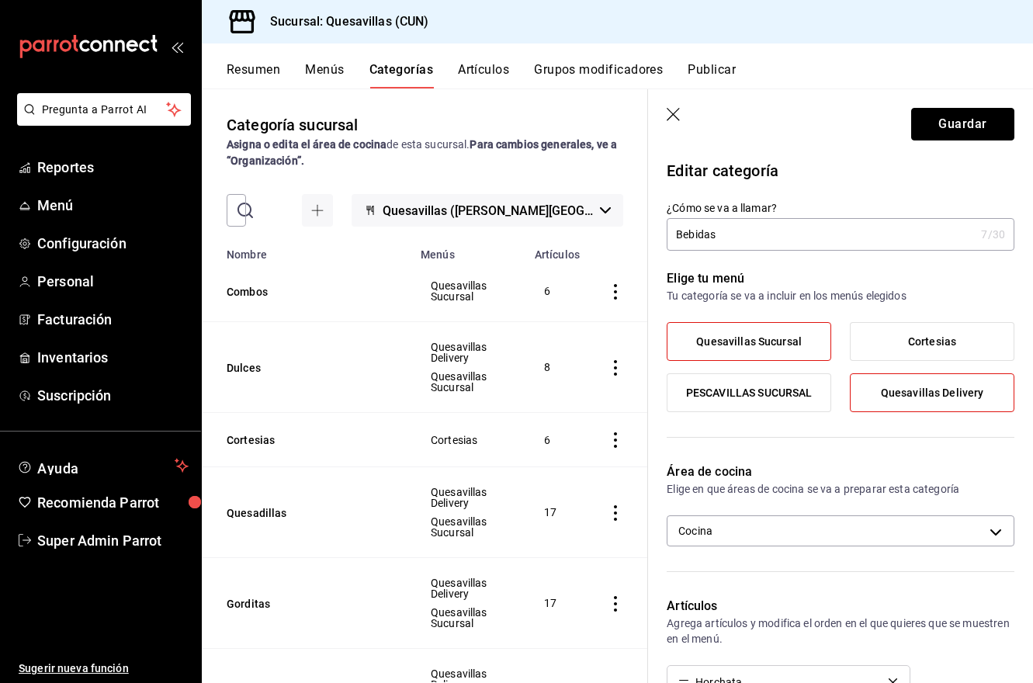
click at [875, 137] on button "Guardar" at bounding box center [962, 124] width 103 height 33
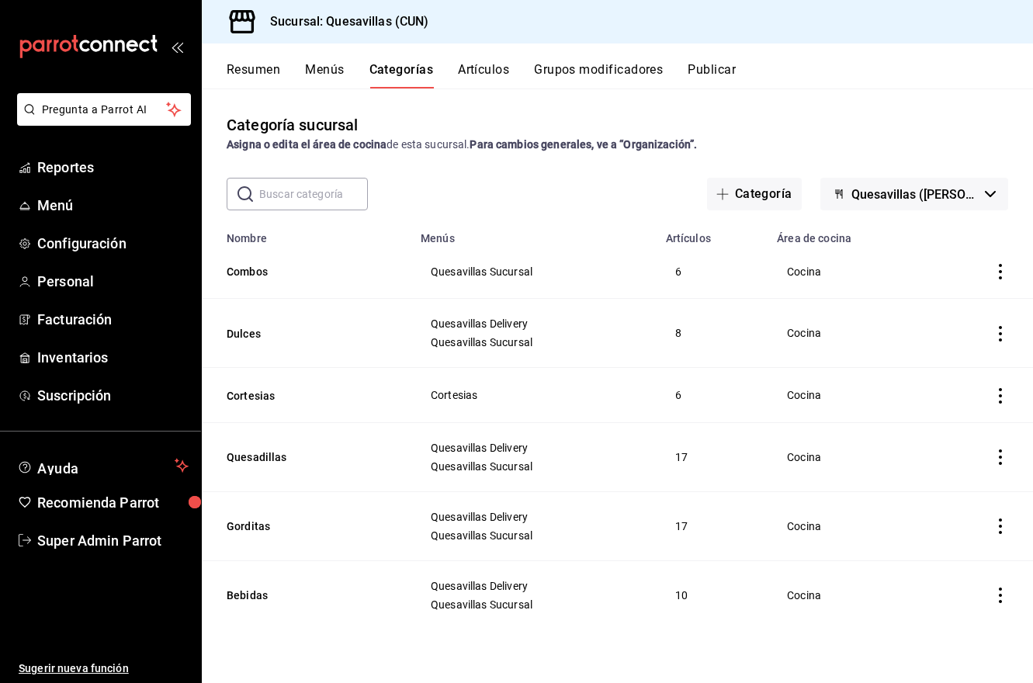
click at [811, 78] on div "Resumen Menús Categorías Artículos Grupos modificadores Publicar" at bounding box center [630, 75] width 807 height 26
click at [719, 71] on button "Publicar" at bounding box center [712, 75] width 48 height 26
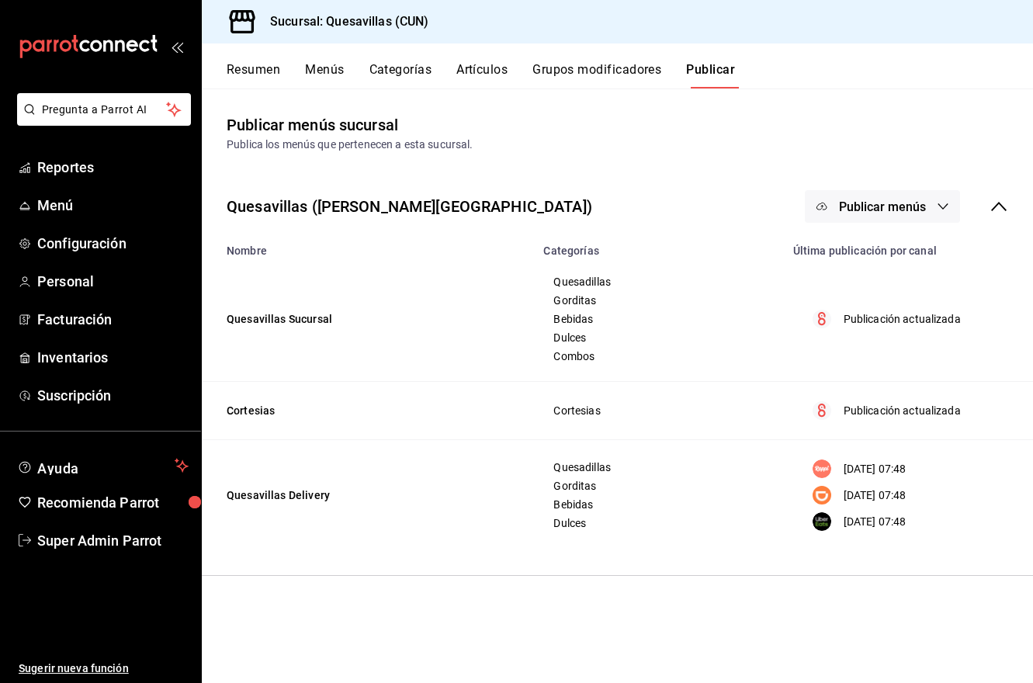
click at [832, 196] on button "Publicar menús" at bounding box center [882, 206] width 155 height 33
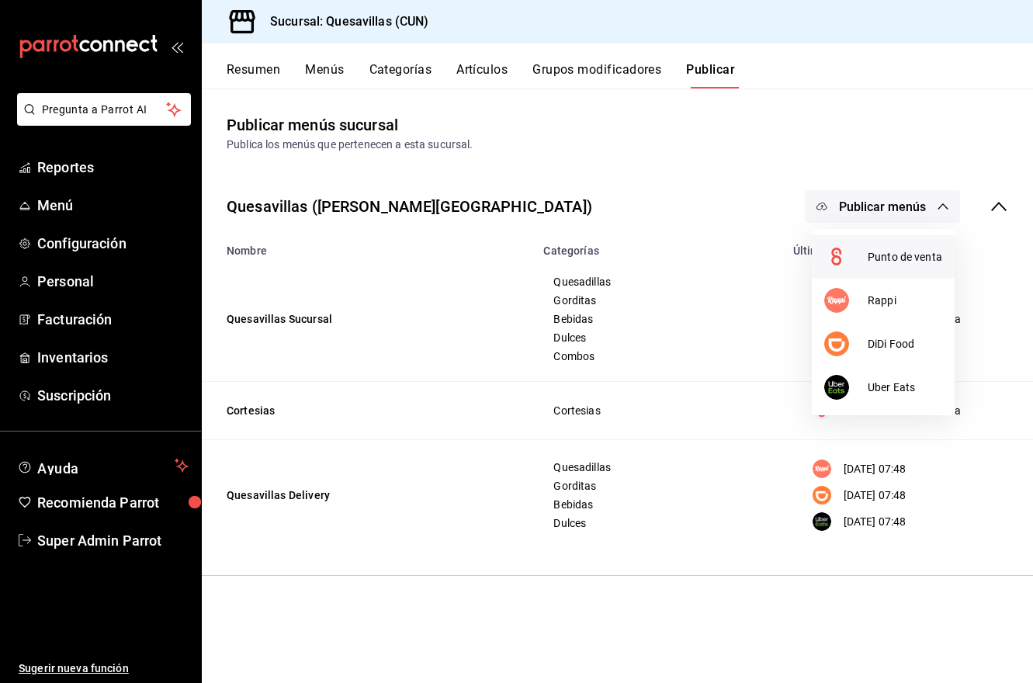
click at [875, 248] on li "Punto de venta" at bounding box center [883, 256] width 143 height 43
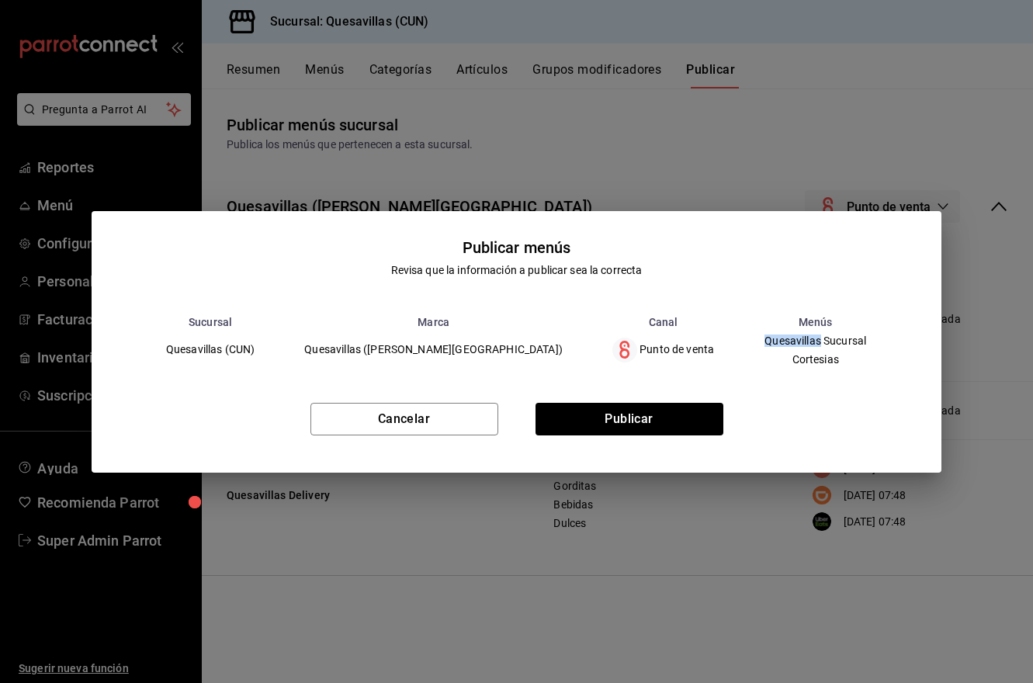
drag, startPoint x: 684, startPoint y: 345, endPoint x: 762, endPoint y: 338, distance: 78.0
click at [761, 338] on td "Quesavillas Sucursal Cortesias" at bounding box center [815, 349] width 153 height 43
click at [765, 338] on span "Quesavillas Sucursal" at bounding box center [816, 340] width 102 height 11
click at [674, 416] on button "Publicar" at bounding box center [630, 419] width 188 height 33
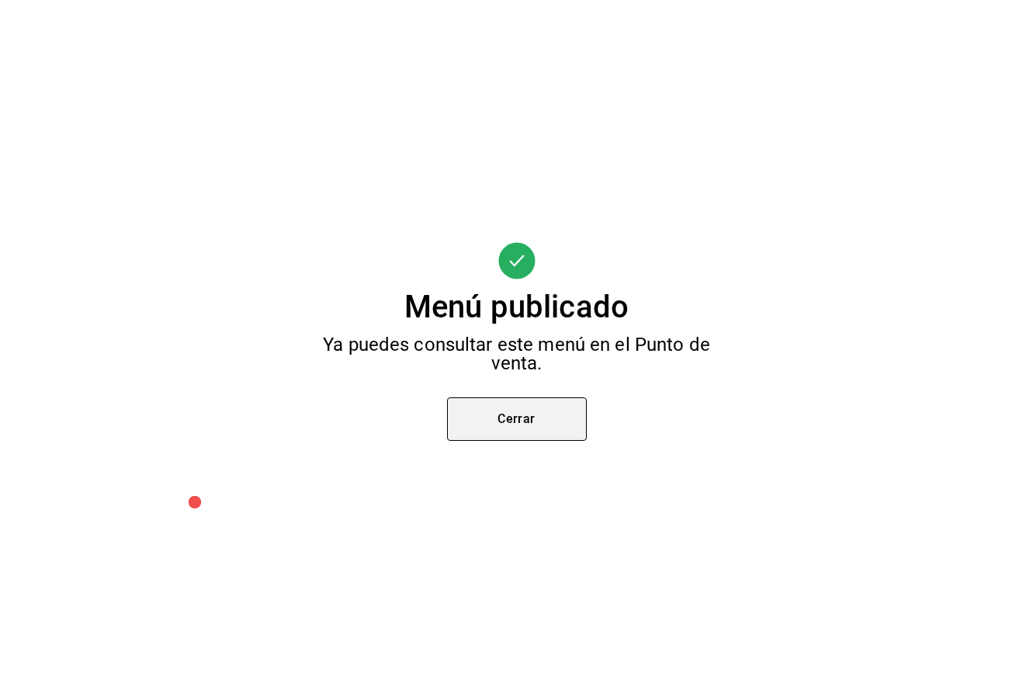
click at [553, 429] on button "Cerrar" at bounding box center [517, 418] width 140 height 43
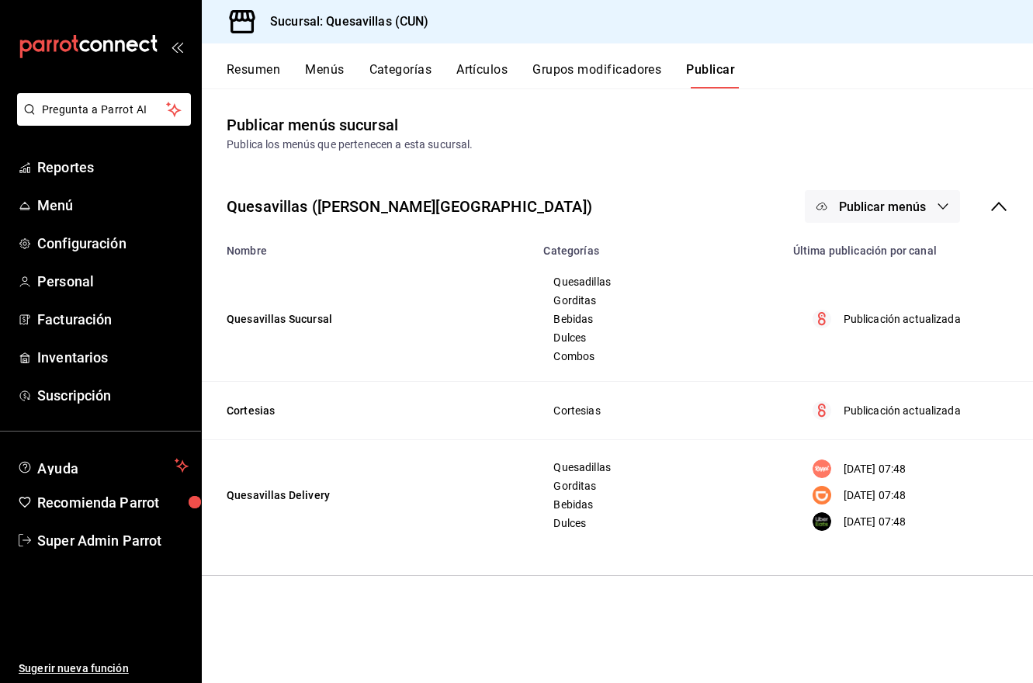
click at [315, 71] on button "Menús" at bounding box center [324, 75] width 39 height 26
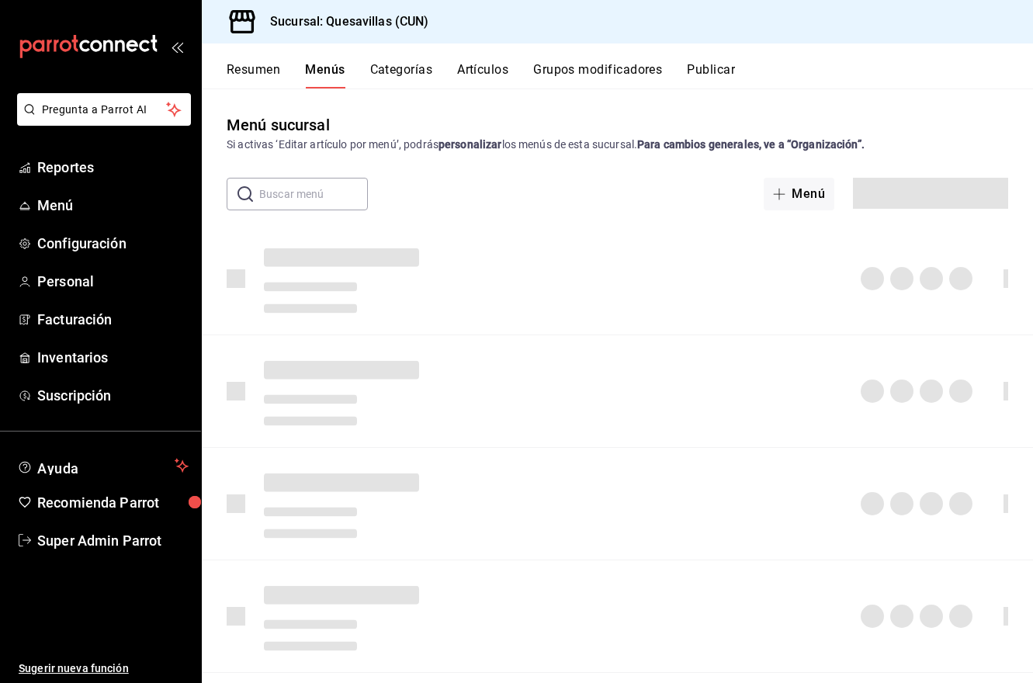
click at [396, 68] on button "Categorías" at bounding box center [401, 75] width 63 height 26
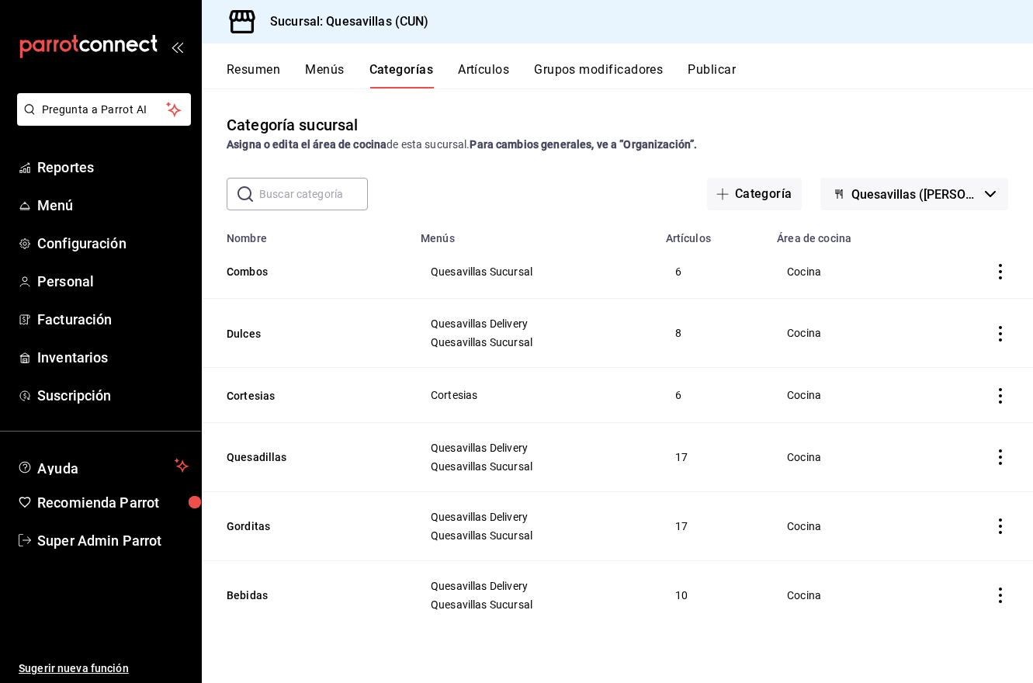
click at [875, 279] on icon "actions" at bounding box center [1001, 272] width 16 height 16
click at [875, 264] on div at bounding box center [516, 341] width 1033 height 683
click at [875, 267] on td "categoriesTable" at bounding box center [981, 272] width 103 height 54
click at [875, 267] on icon "actions" at bounding box center [1000, 272] width 3 height 16
drag, startPoint x: 417, startPoint y: 146, endPoint x: 614, endPoint y: 148, distance: 197.2
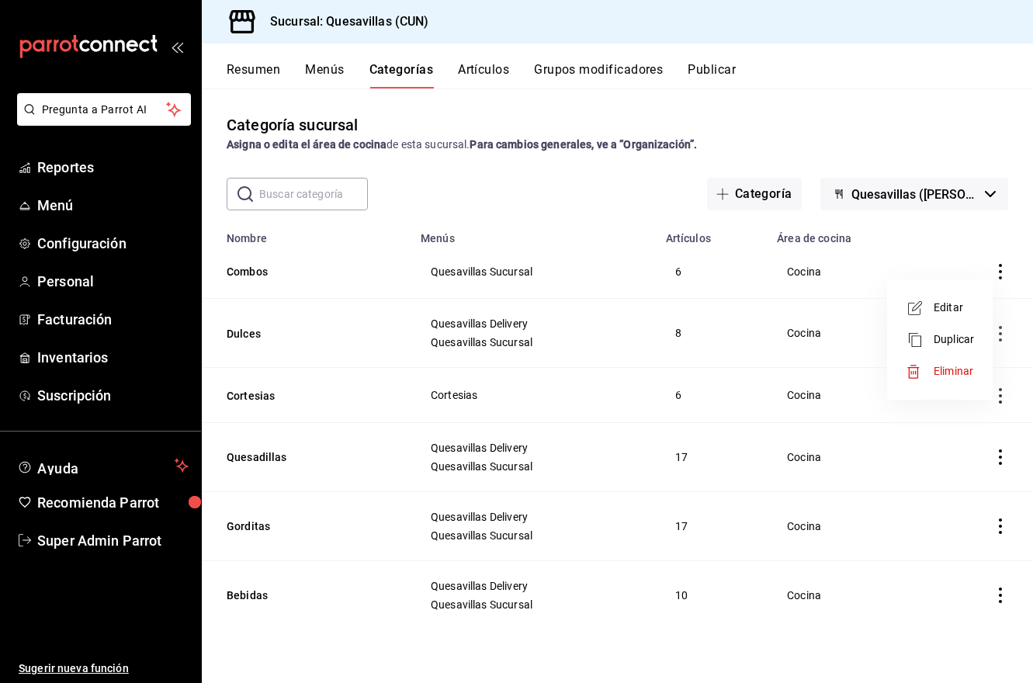
click at [614, 148] on div at bounding box center [516, 341] width 1033 height 683
click at [507, 142] on strong "Para cambios generales, ve a “Organización”." at bounding box center [583, 144] width 227 height 12
click at [875, 195] on span "Quesavillas ([PERSON_NAME][GEOGRAPHIC_DATA])" at bounding box center [915, 194] width 127 height 15
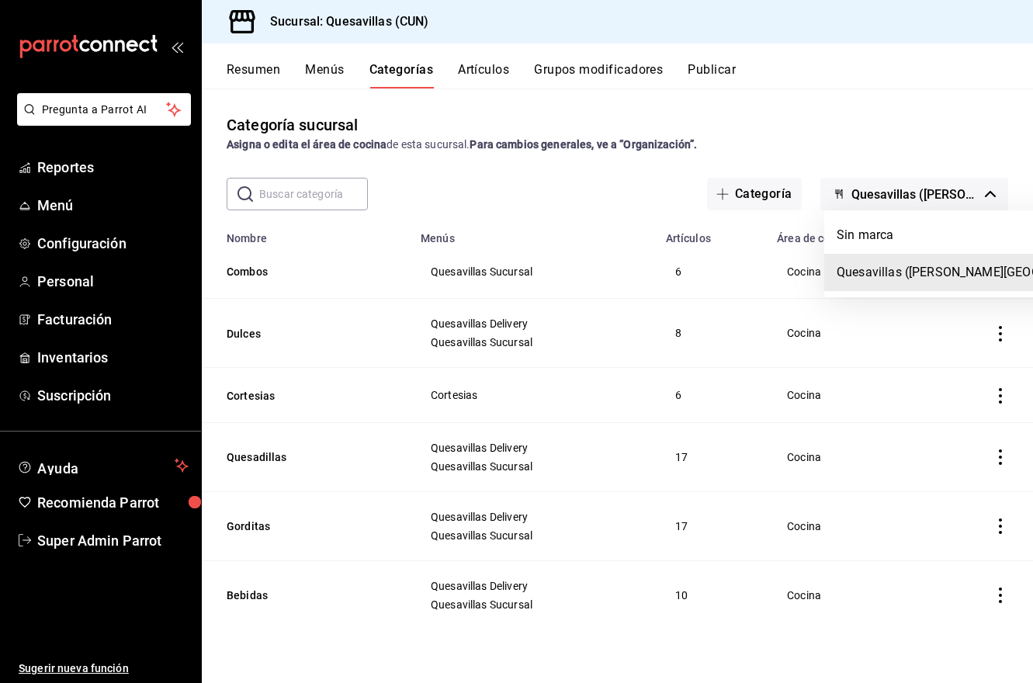
click at [875, 195] on div at bounding box center [516, 341] width 1033 height 683
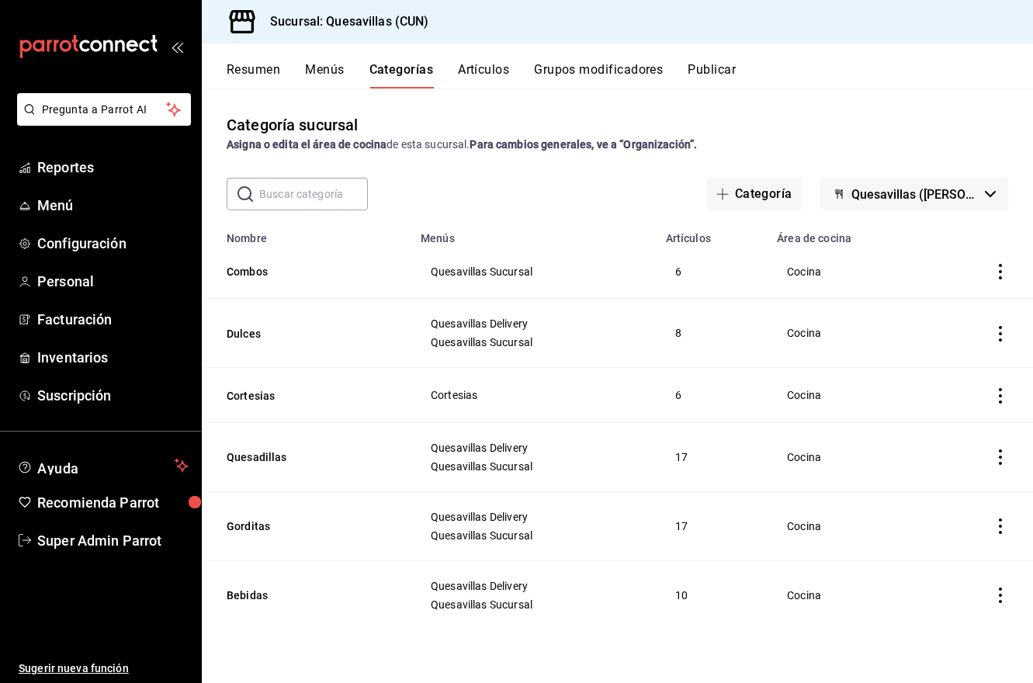
click at [575, 318] on span "Quesavillas Delivery" at bounding box center [534, 323] width 207 height 11
click at [97, 363] on span "Inventarios" at bounding box center [112, 357] width 151 height 21
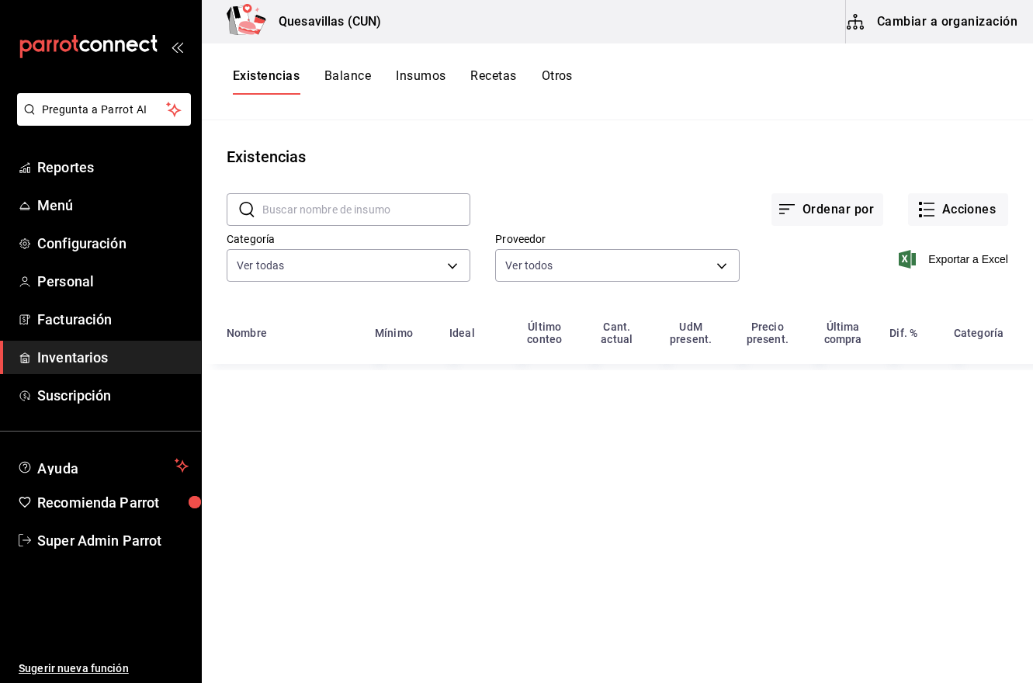
click at [875, 23] on button "Cambiar a organización" at bounding box center [933, 21] width 175 height 43
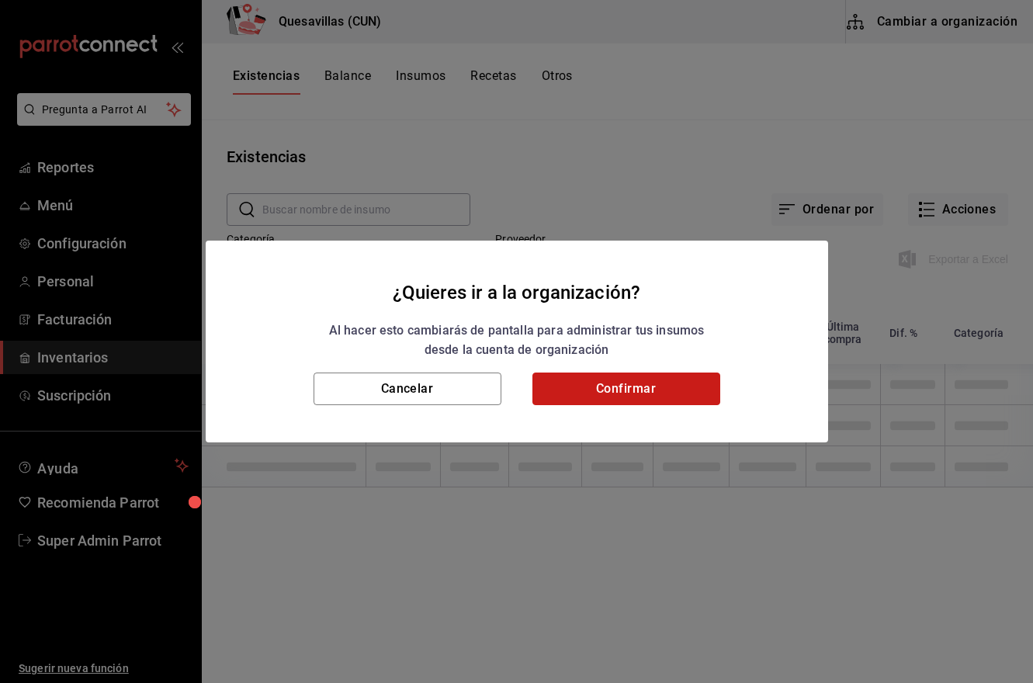
click at [592, 397] on button "Confirmar" at bounding box center [627, 389] width 188 height 33
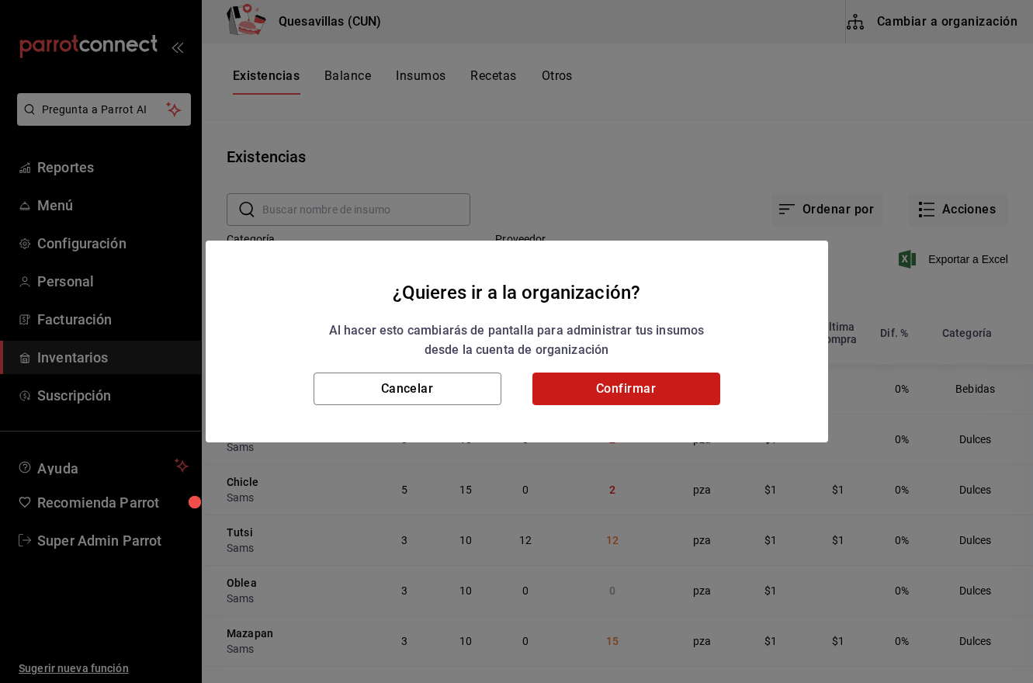
click at [604, 387] on button "Confirmar" at bounding box center [627, 389] width 188 height 33
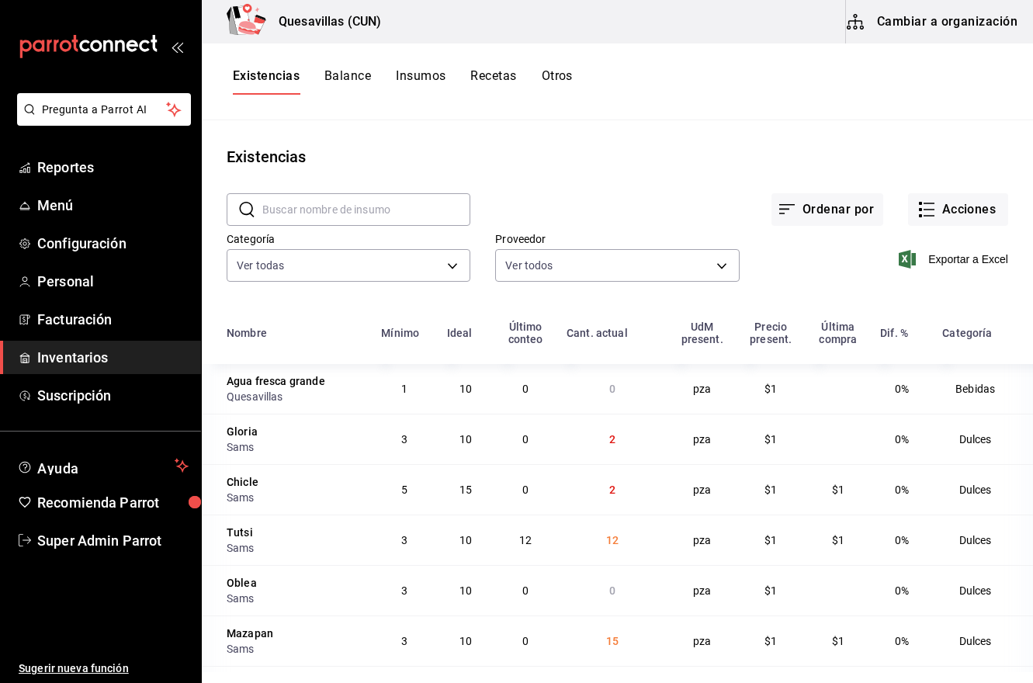
click at [568, 72] on button "Otros" at bounding box center [557, 81] width 31 height 26
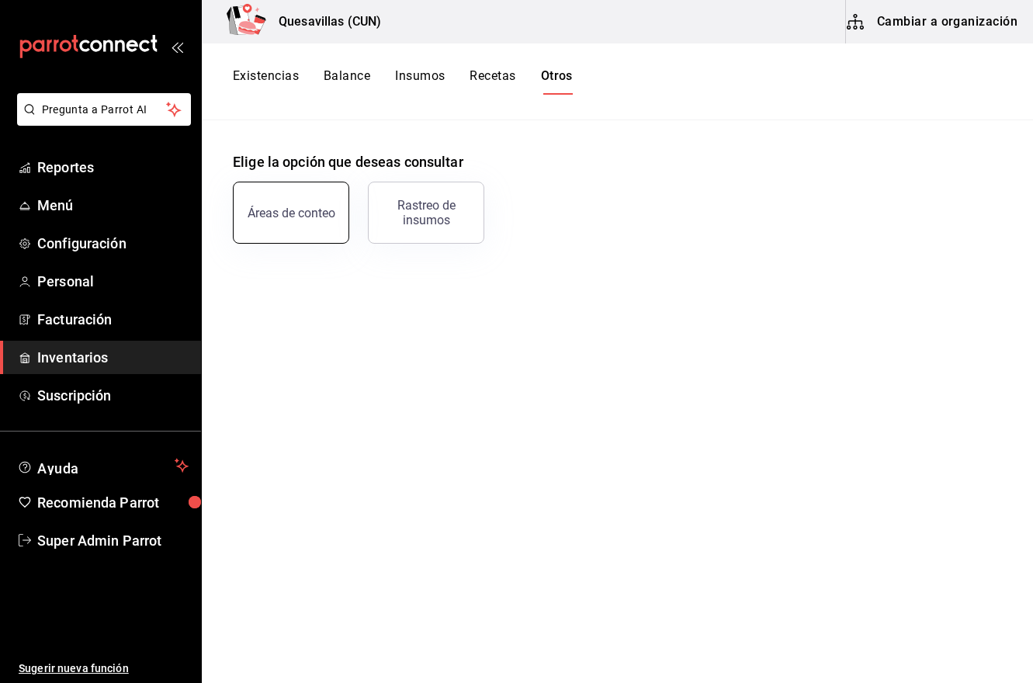
click at [260, 226] on button "Áreas de conteo" at bounding box center [291, 213] width 116 height 62
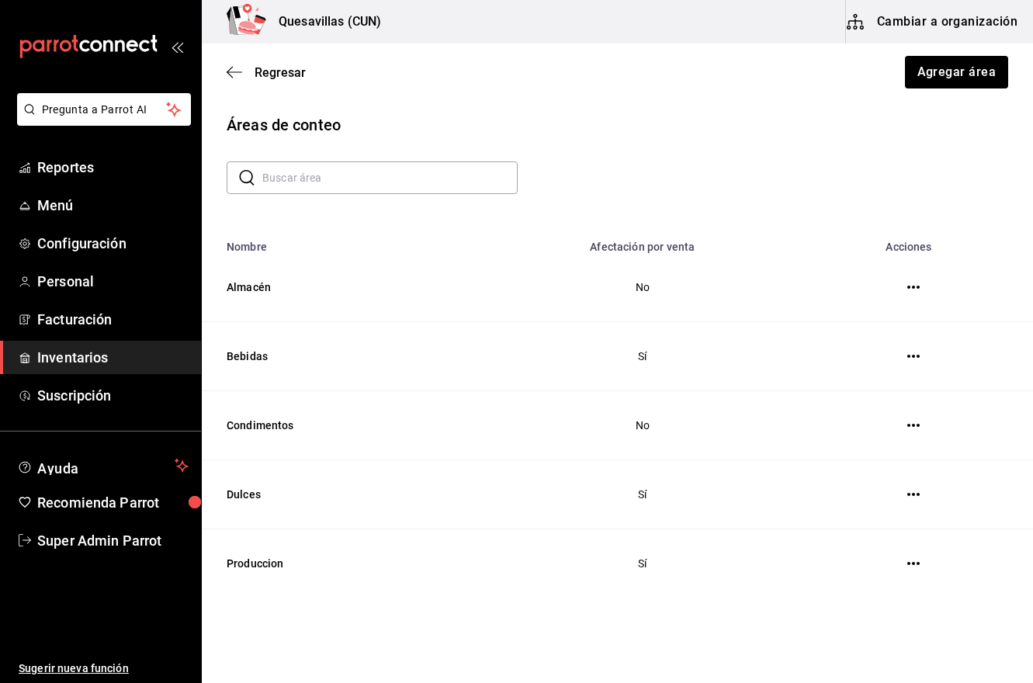
click at [222, 73] on div "Regresar Agregar área" at bounding box center [617, 71] width 831 height 57
click at [234, 72] on icon "button" at bounding box center [235, 71] width 16 height 1
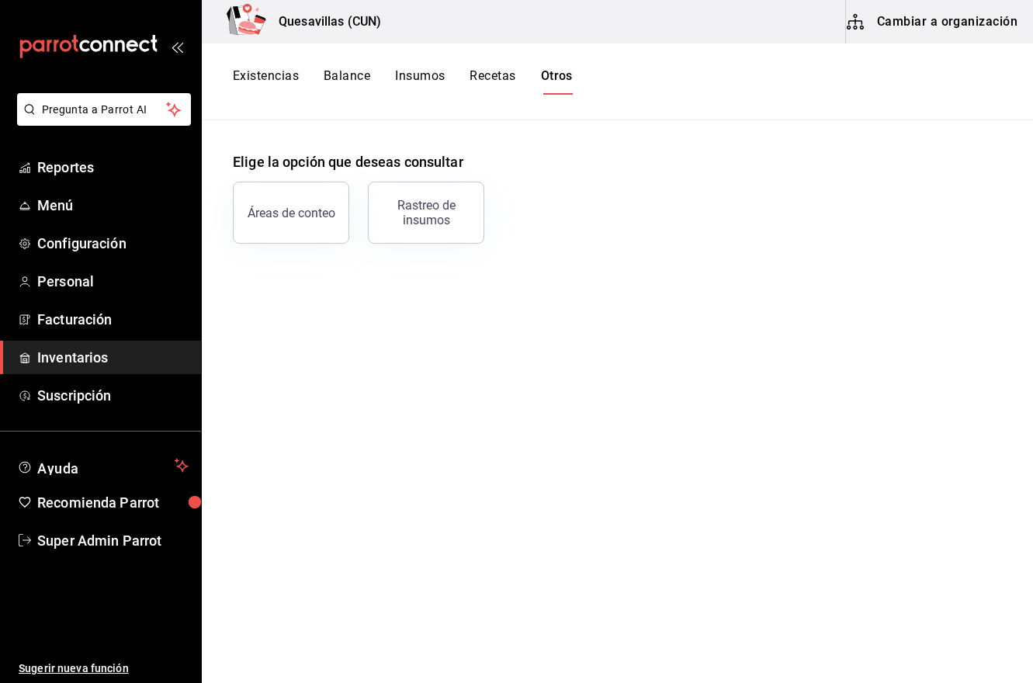
click at [875, 27] on button "Cambiar a organización" at bounding box center [933, 21] width 175 height 43
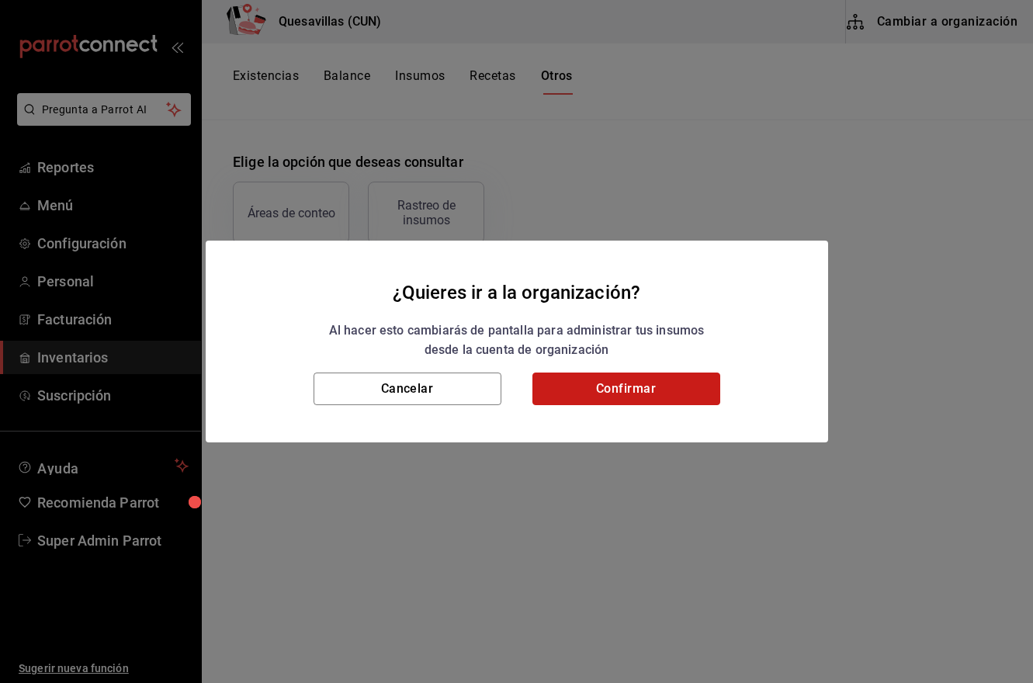
click at [619, 381] on button "Confirmar" at bounding box center [627, 389] width 188 height 33
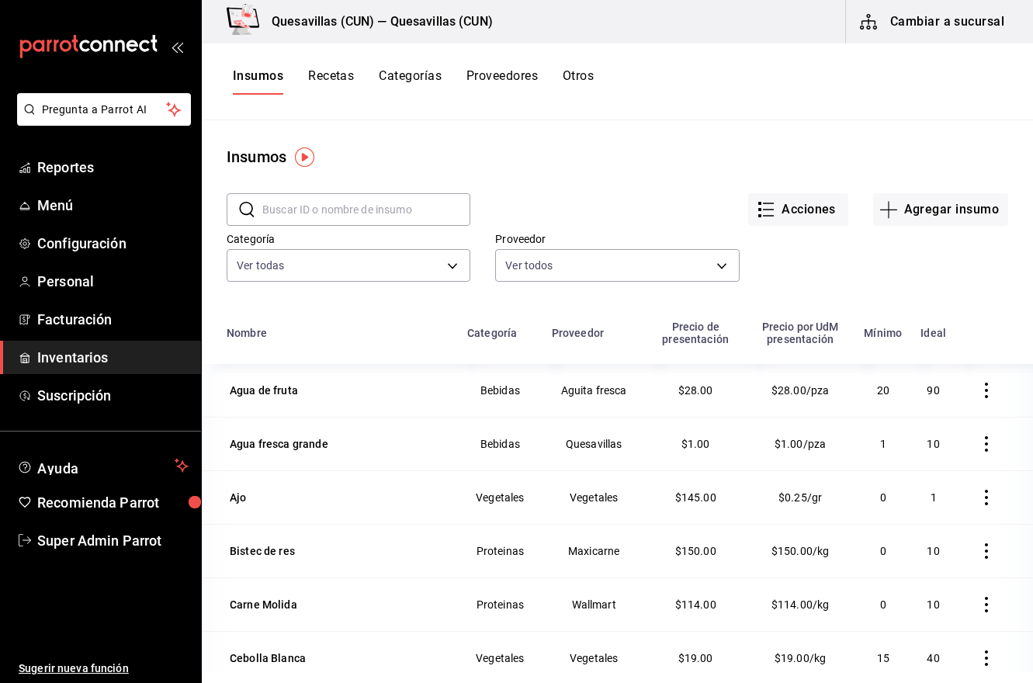
click at [568, 79] on button "Otros" at bounding box center [578, 81] width 31 height 26
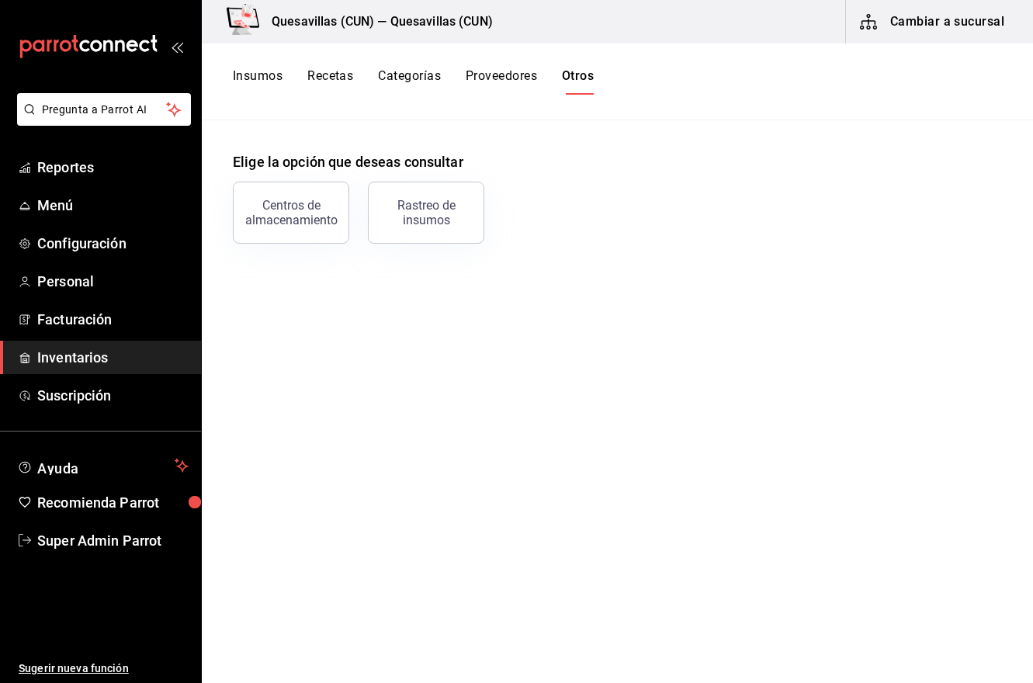
click at [509, 74] on button "Proveedores" at bounding box center [501, 81] width 71 height 26
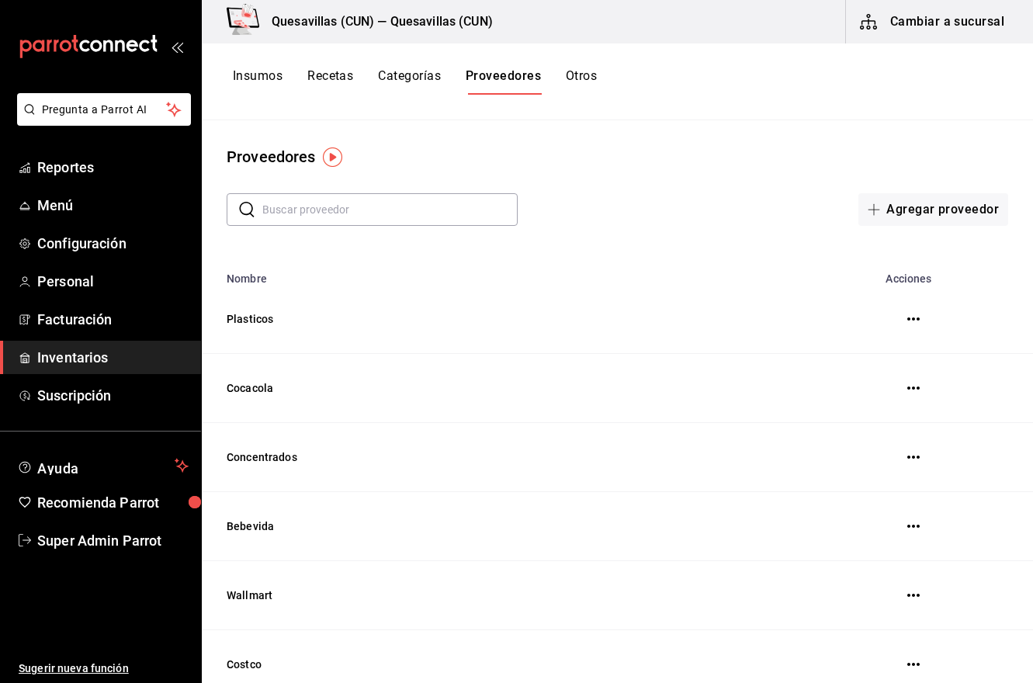
click at [403, 75] on button "Categorías" at bounding box center [409, 81] width 63 height 26
click at [333, 85] on button "Recetas" at bounding box center [330, 81] width 46 height 26
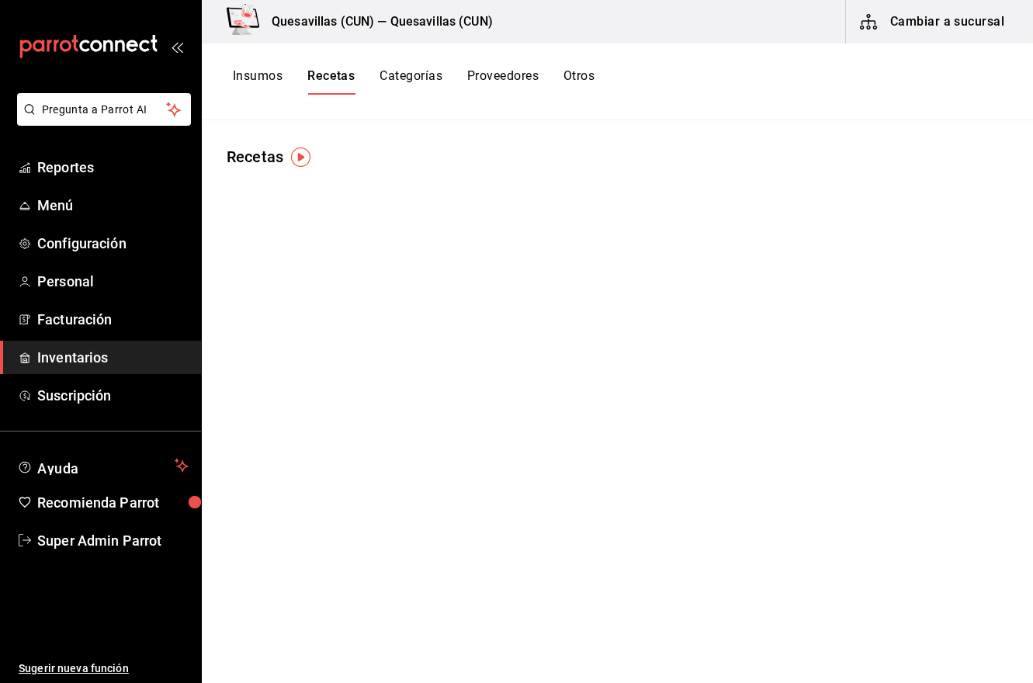
click at [251, 79] on button "Insumos" at bounding box center [258, 81] width 50 height 26
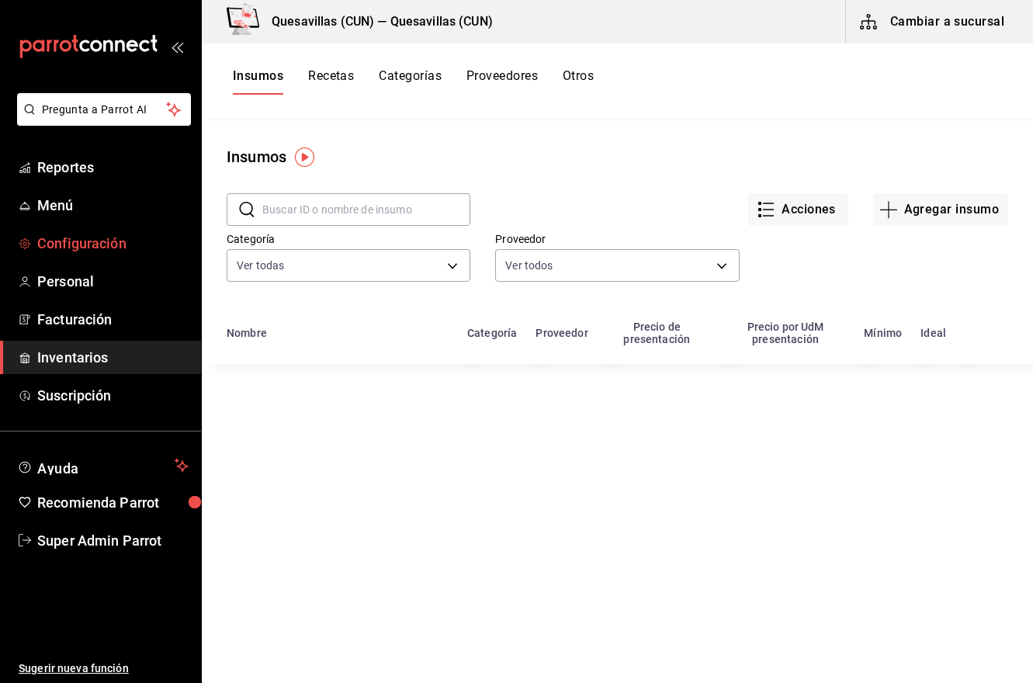
click at [99, 251] on span "Configuración" at bounding box center [112, 243] width 151 height 21
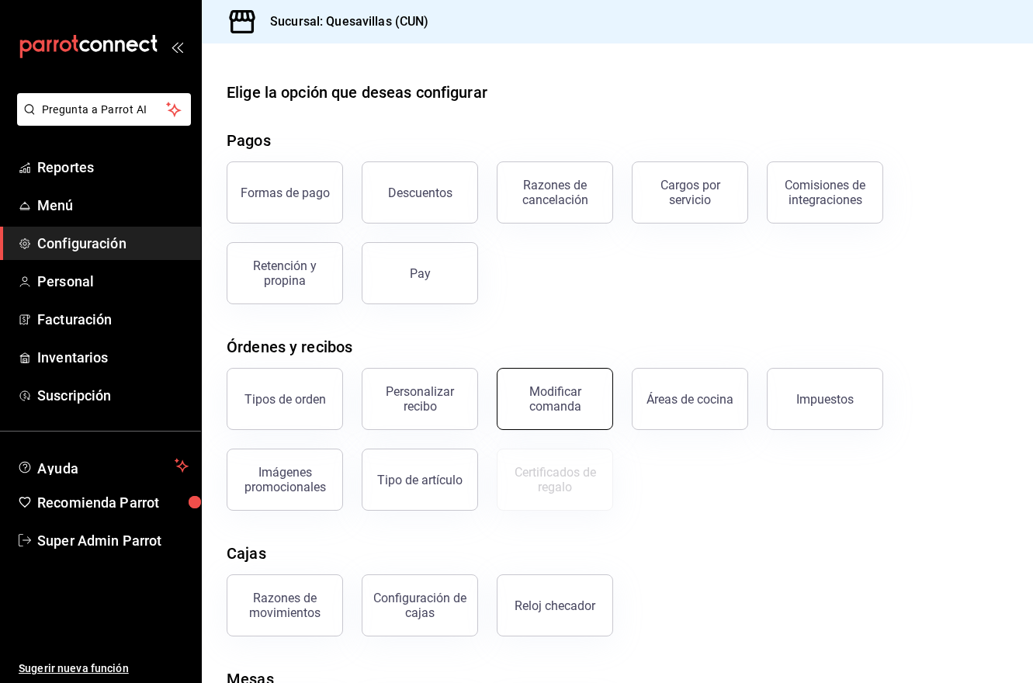
click at [596, 419] on button "Modificar comanda" at bounding box center [555, 399] width 116 height 62
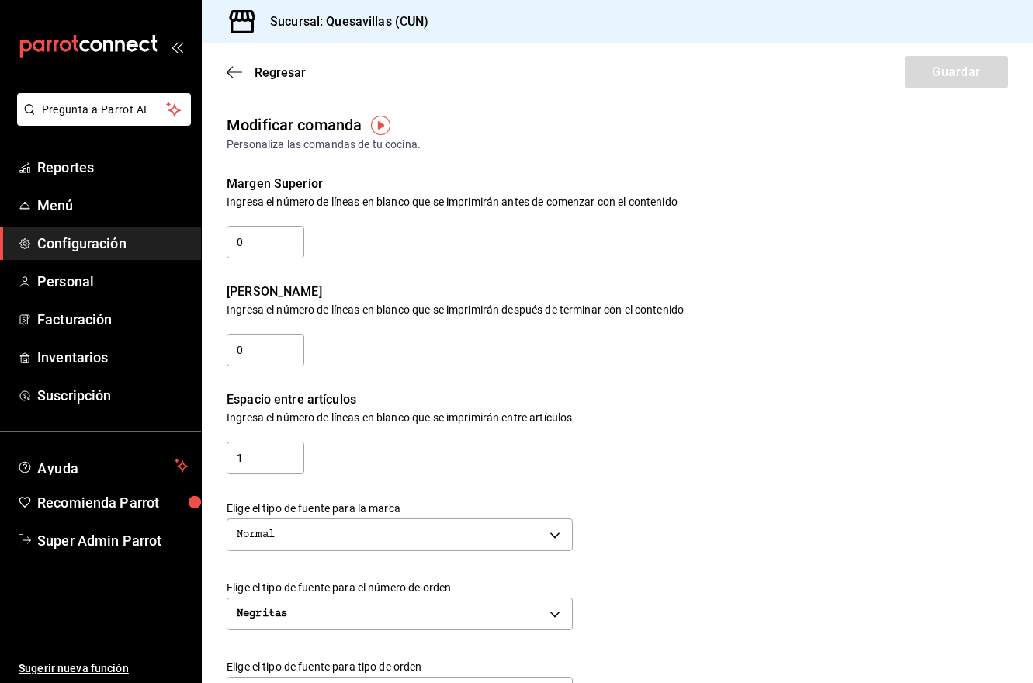
click at [377, 136] on div "Modificar comanda Personaliza las comandas de tu cocina." at bounding box center [617, 133] width 831 height 40
click at [379, 129] on img "button" at bounding box center [380, 125] width 19 height 19
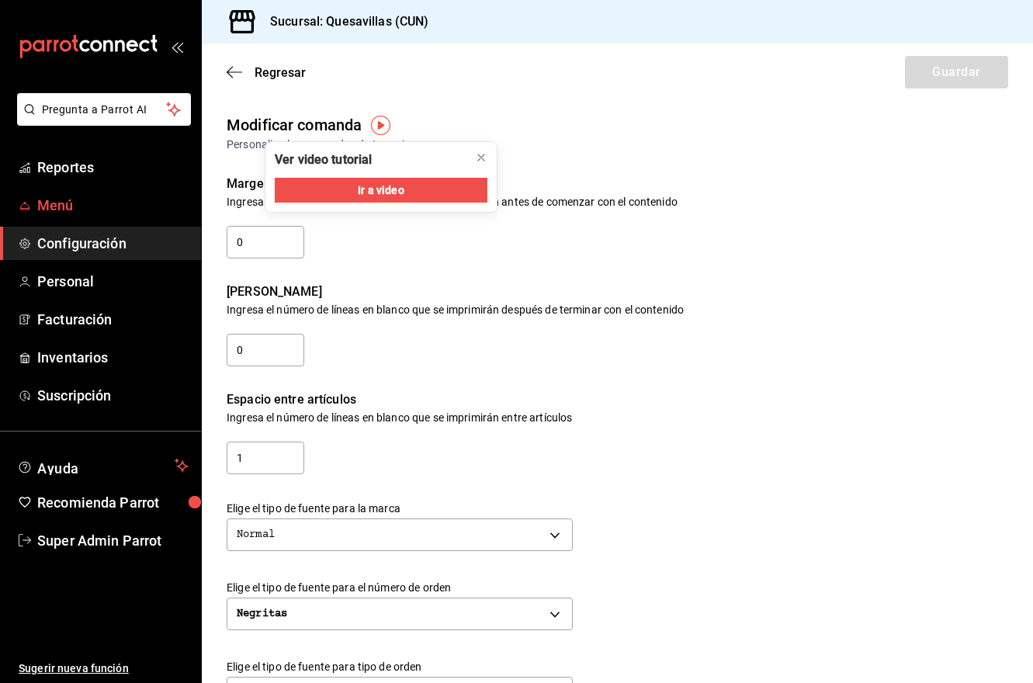
click at [68, 200] on span "Menú" at bounding box center [112, 205] width 151 height 21
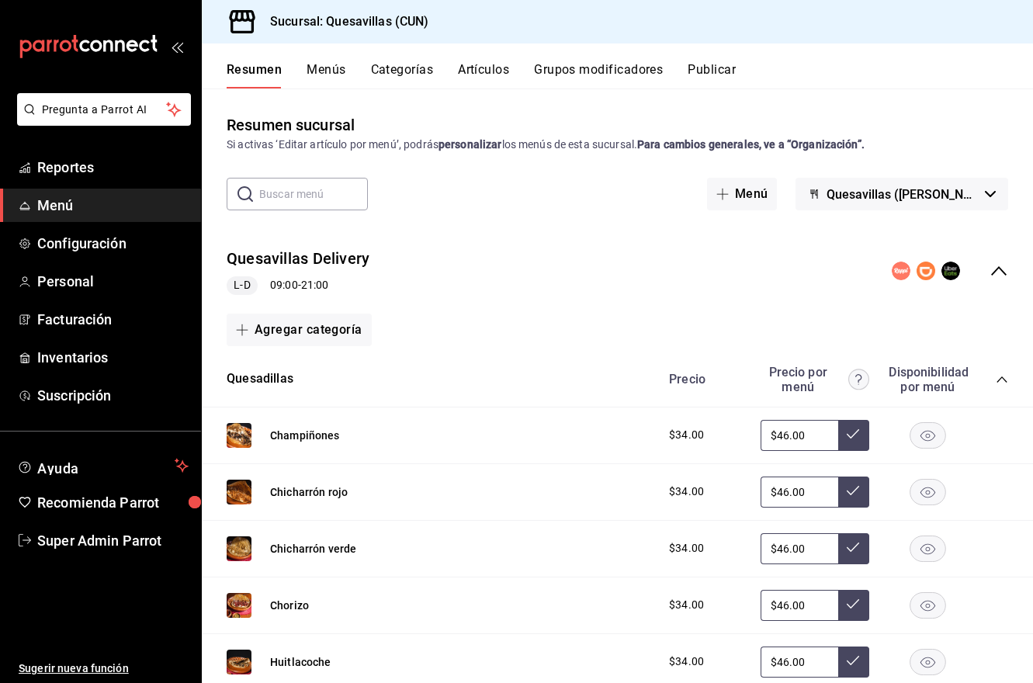
click at [340, 64] on button "Menús" at bounding box center [326, 75] width 39 height 26
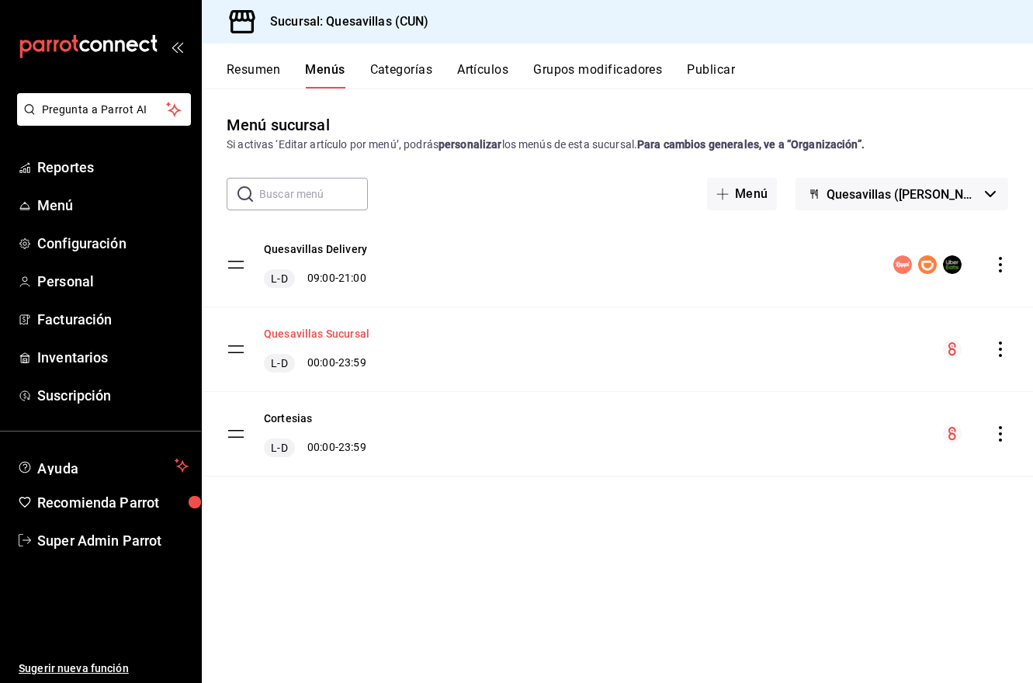
click at [338, 326] on button "Quesavillas Sucursal" at bounding box center [317, 334] width 106 height 16
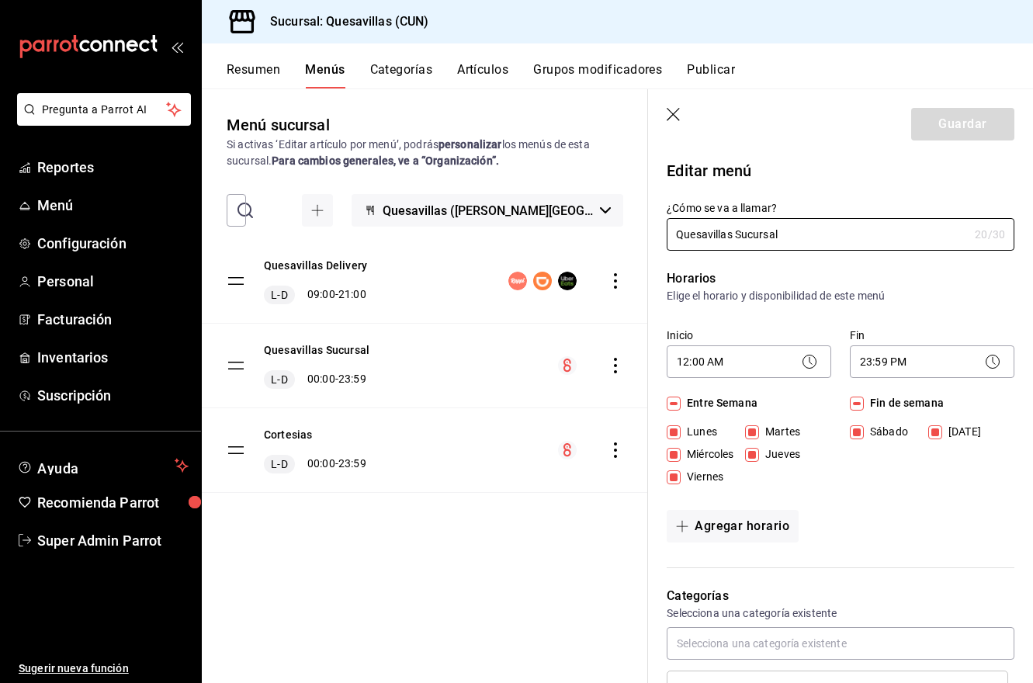
click at [665, 110] on header "Guardar" at bounding box center [840, 121] width 385 height 64
click at [675, 117] on icon "button" at bounding box center [675, 116] width 16 height 16
checkbox input "false"
type input "1758416072453"
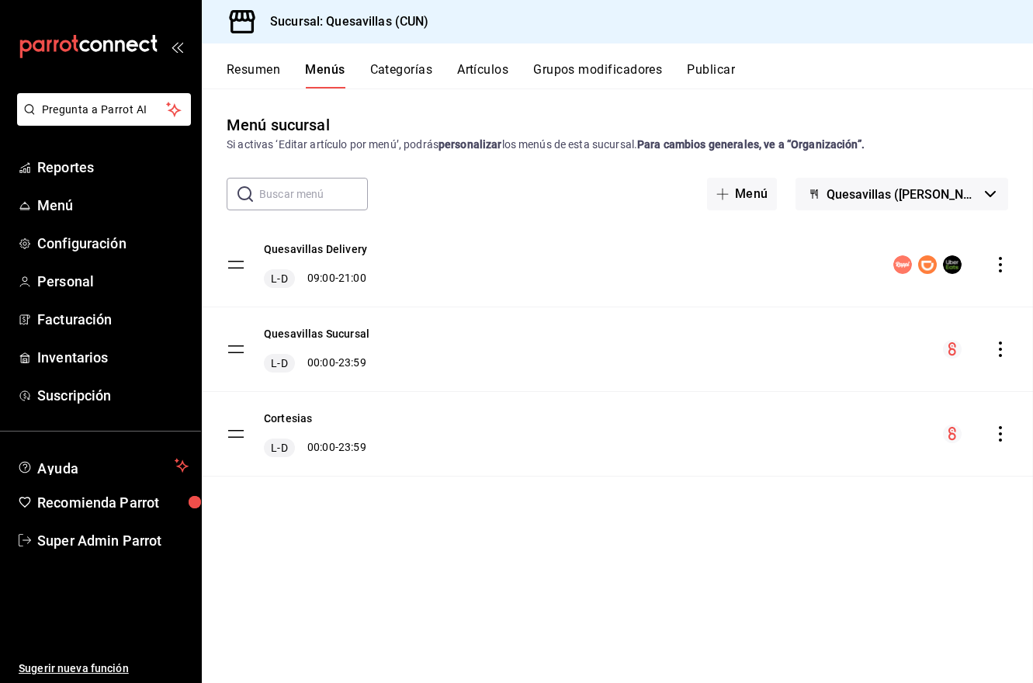
checkbox input "false"
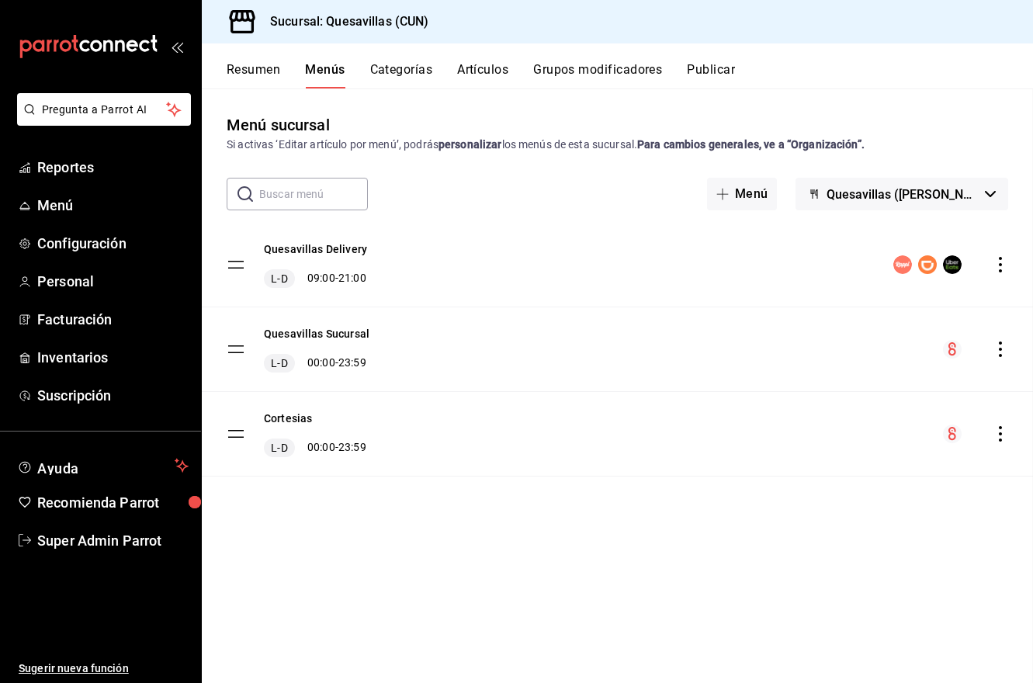
checkbox input "false"
click at [419, 69] on button "Categorías" at bounding box center [401, 75] width 63 height 26
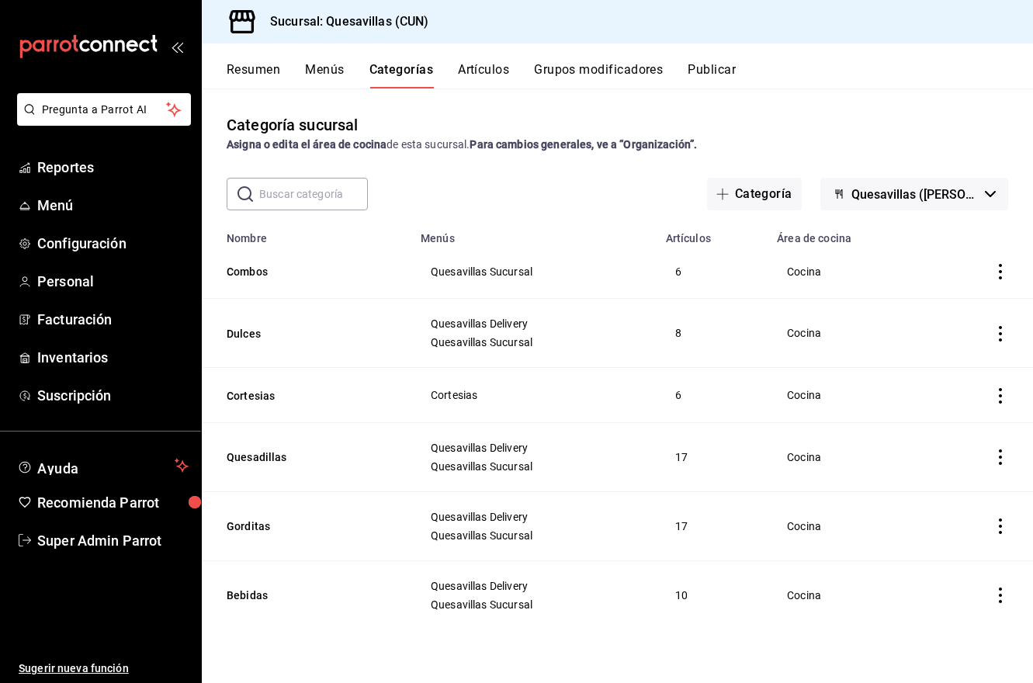
drag, startPoint x: 418, startPoint y: 116, endPoint x: 432, endPoint y: 113, distance: 15.3
click at [418, 116] on div "Categoría sucursal Asigna o edita el área de cocina de esta sucursal. Para camb…" at bounding box center [617, 133] width 831 height 40
click at [479, 75] on button "Artículos" at bounding box center [483, 75] width 51 height 26
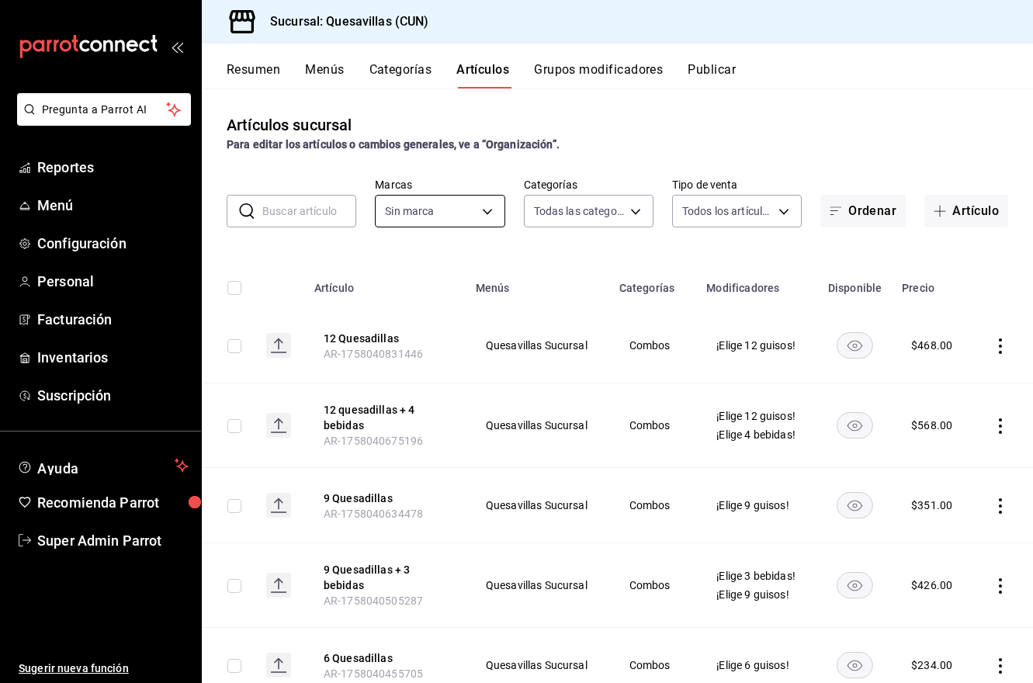
type input "3687d1e2-58f3-4537-937d-6b1f7469d4e5,d7e99031-79dd-44a2-82f0-3ba224b2c224,d9c7b…"
type input "12cbc4e8-8671-42c8-a4d3-05d54242c4bd"
click at [875, 338] on icon "actions" at bounding box center [1001, 346] width 16 height 16
click at [529, 355] on div at bounding box center [516, 341] width 1033 height 683
click at [875, 341] on icon "actions" at bounding box center [1001, 346] width 16 height 16
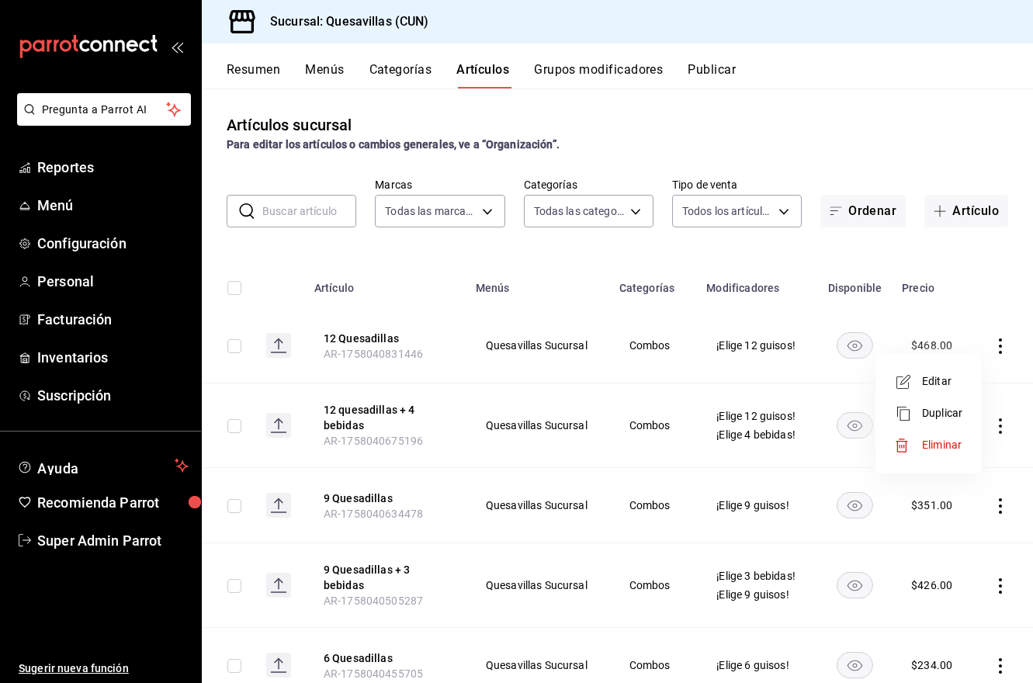
click at [875, 383] on div at bounding box center [908, 382] width 28 height 19
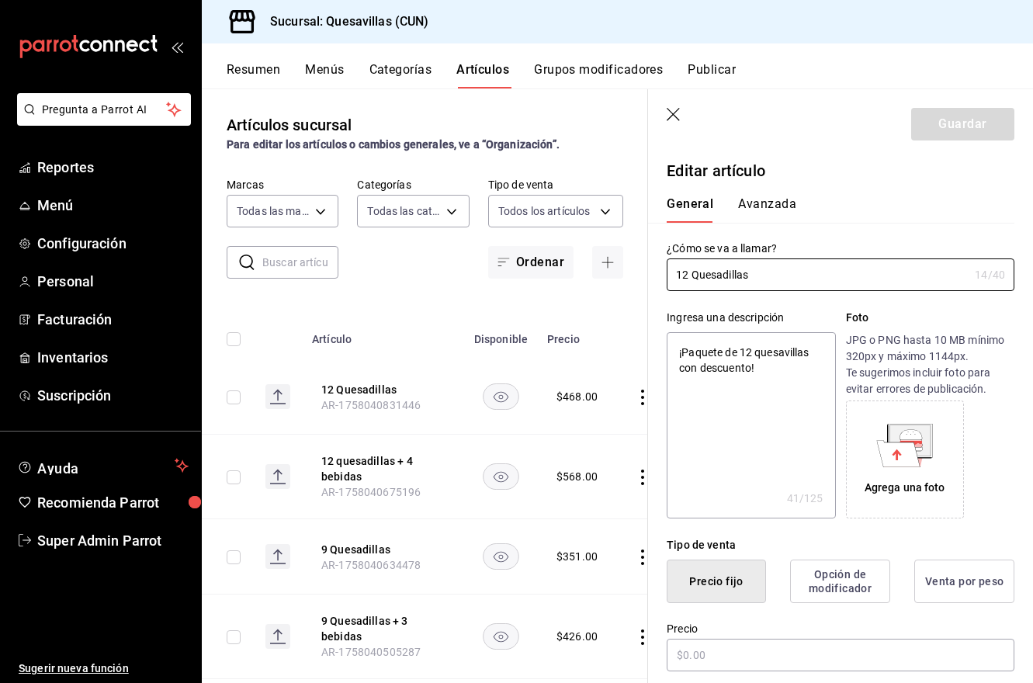
type textarea "x"
type input "$468.00"
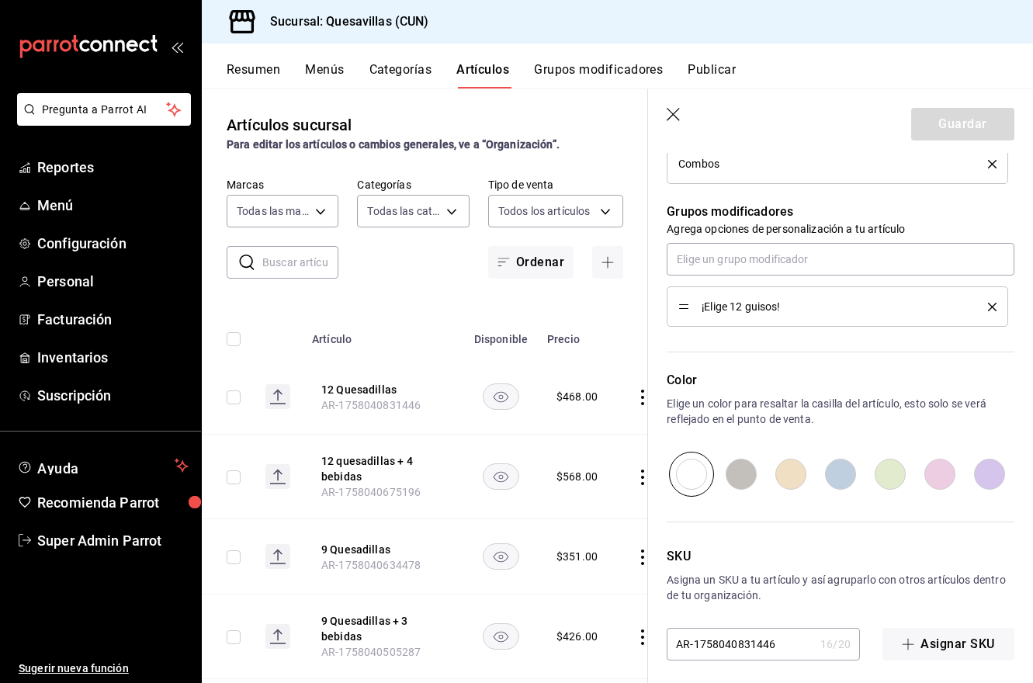
scroll to position [768, 0]
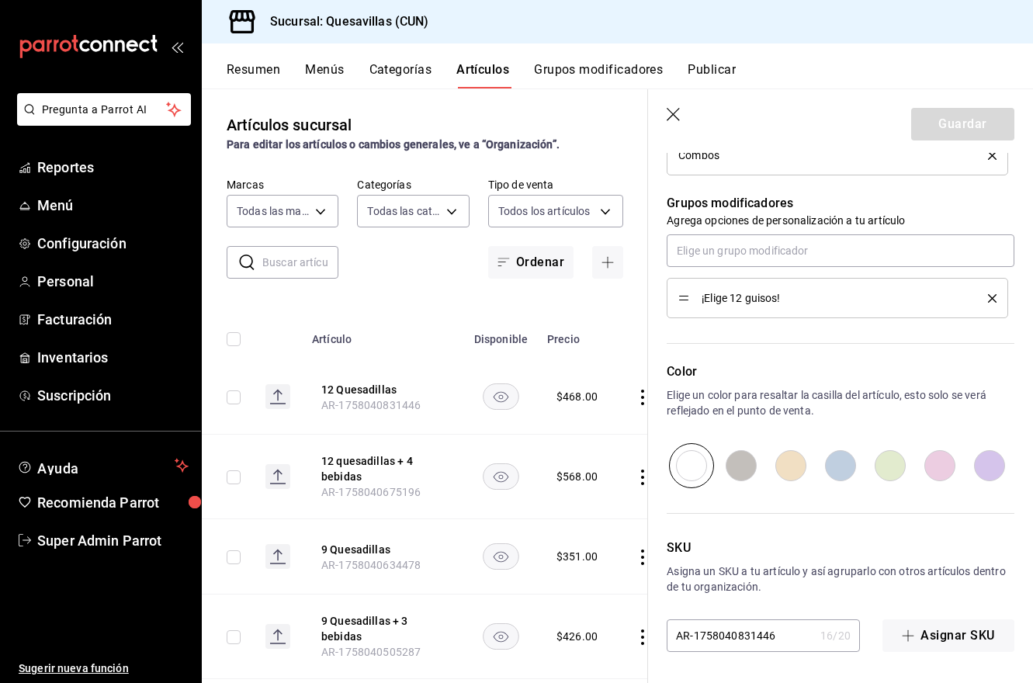
click at [667, 115] on icon "button" at bounding box center [675, 116] width 16 height 16
click at [683, 115] on header "Guardar" at bounding box center [840, 121] width 385 height 64
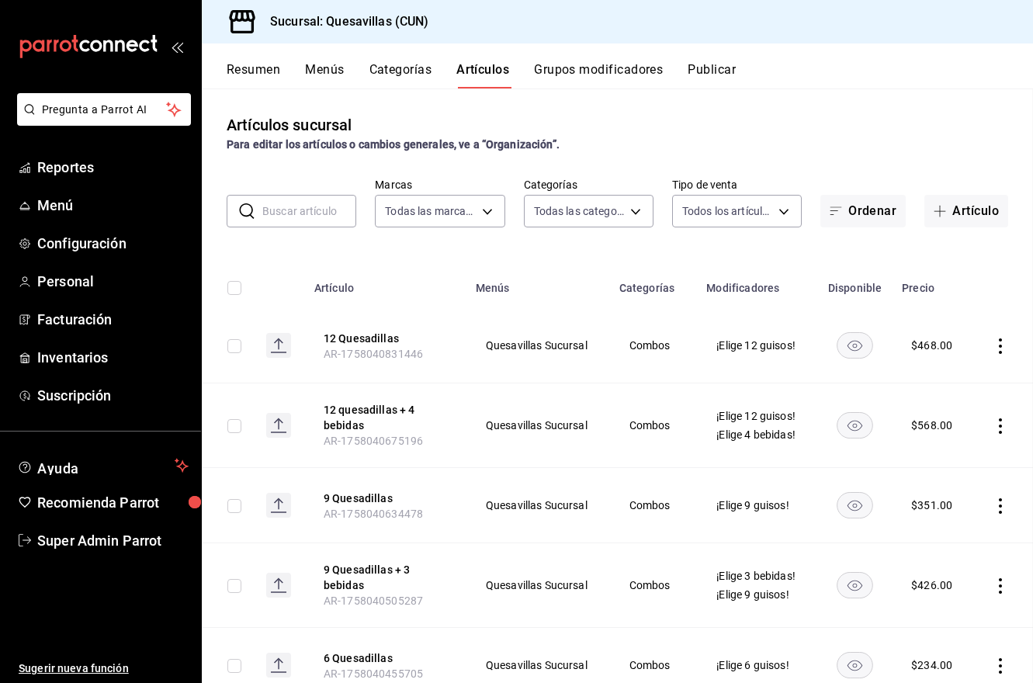
click at [673, 115] on main "Artículos sucursal Para editar los artículos o cambios generales, ve a “Organiz…" at bounding box center [617, 386] width 831 height 595
click at [586, 73] on button "Grupos modificadores" at bounding box center [598, 75] width 129 height 26
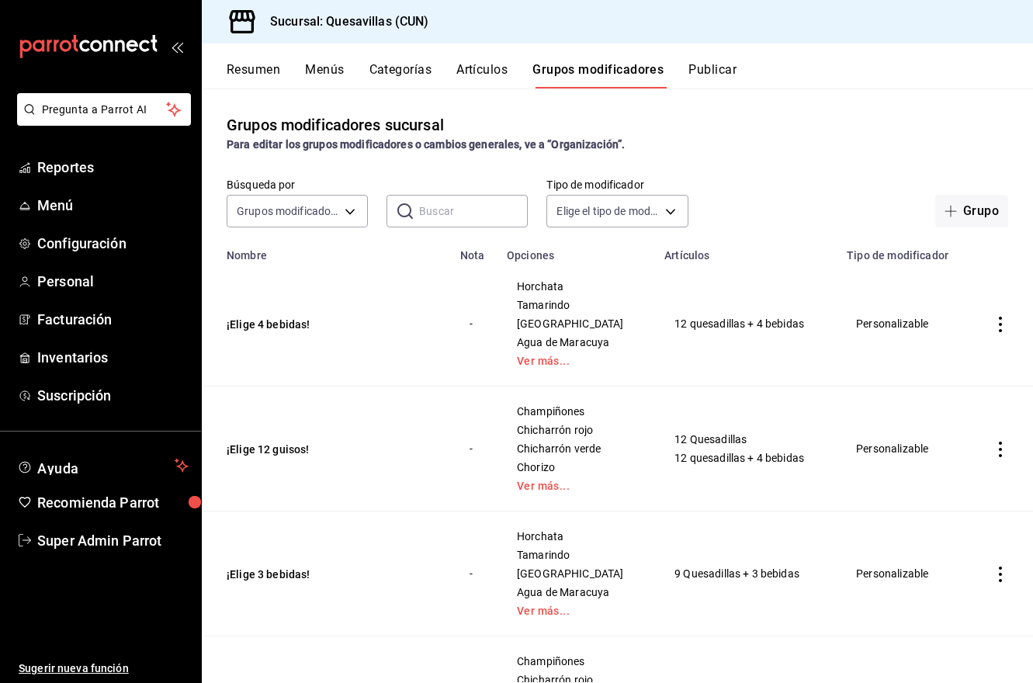
click at [682, 62] on div "Resumen Menús Categorías Artículos Grupos modificadores Publicar" at bounding box center [630, 75] width 807 height 26
click at [338, 78] on button "Menús" at bounding box center [324, 75] width 39 height 26
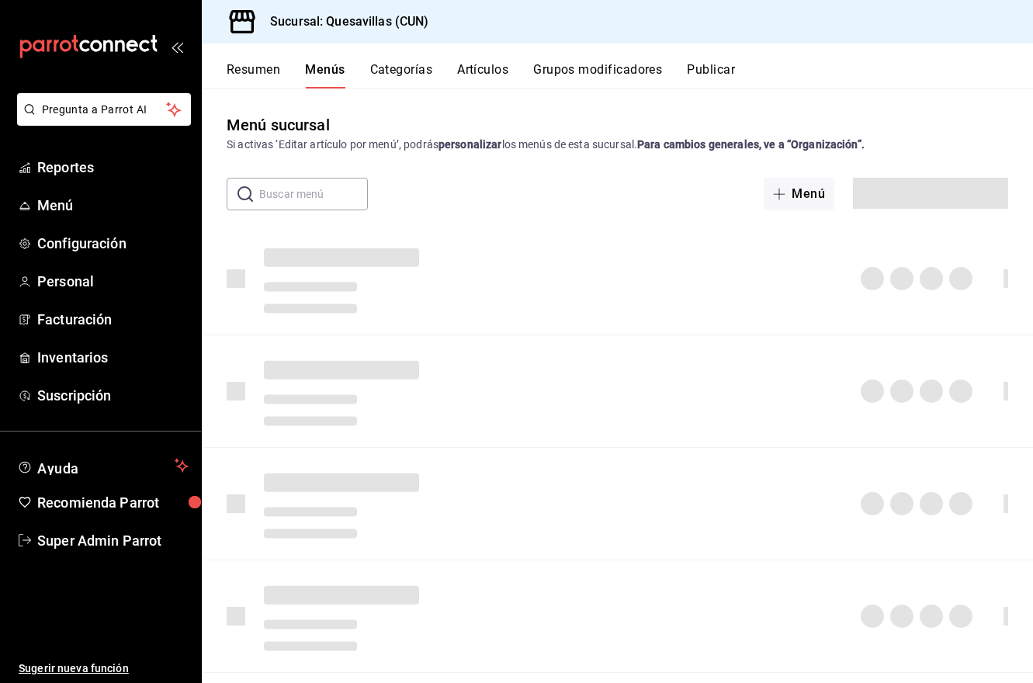
click at [256, 64] on button "Resumen" at bounding box center [254, 75] width 54 height 26
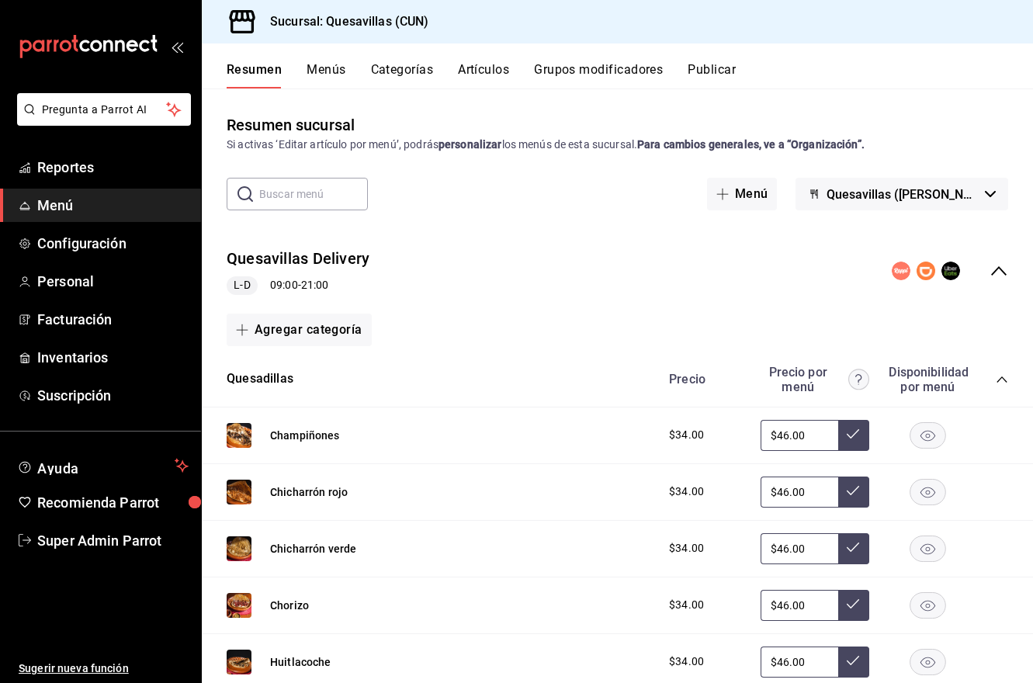
click at [341, 73] on button "Menús" at bounding box center [326, 75] width 39 height 26
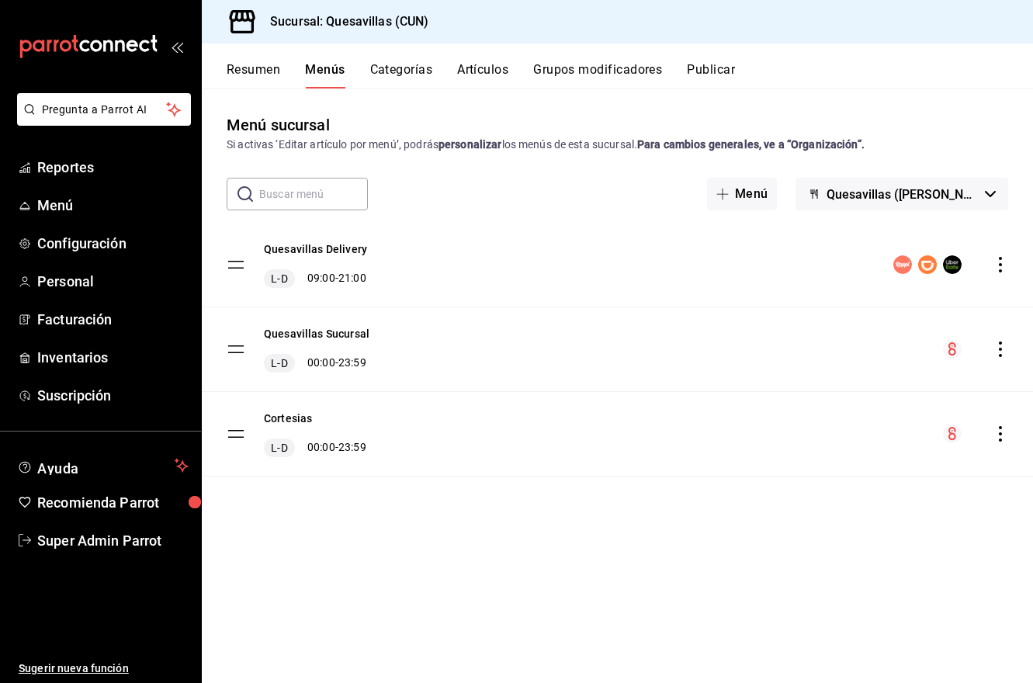
click at [619, 220] on div "Menú sucursal Si activas ‘Editar artículo por menú’, podrás personalizar los me…" at bounding box center [617, 397] width 831 height 569
